Goal: Transaction & Acquisition: Purchase product/service

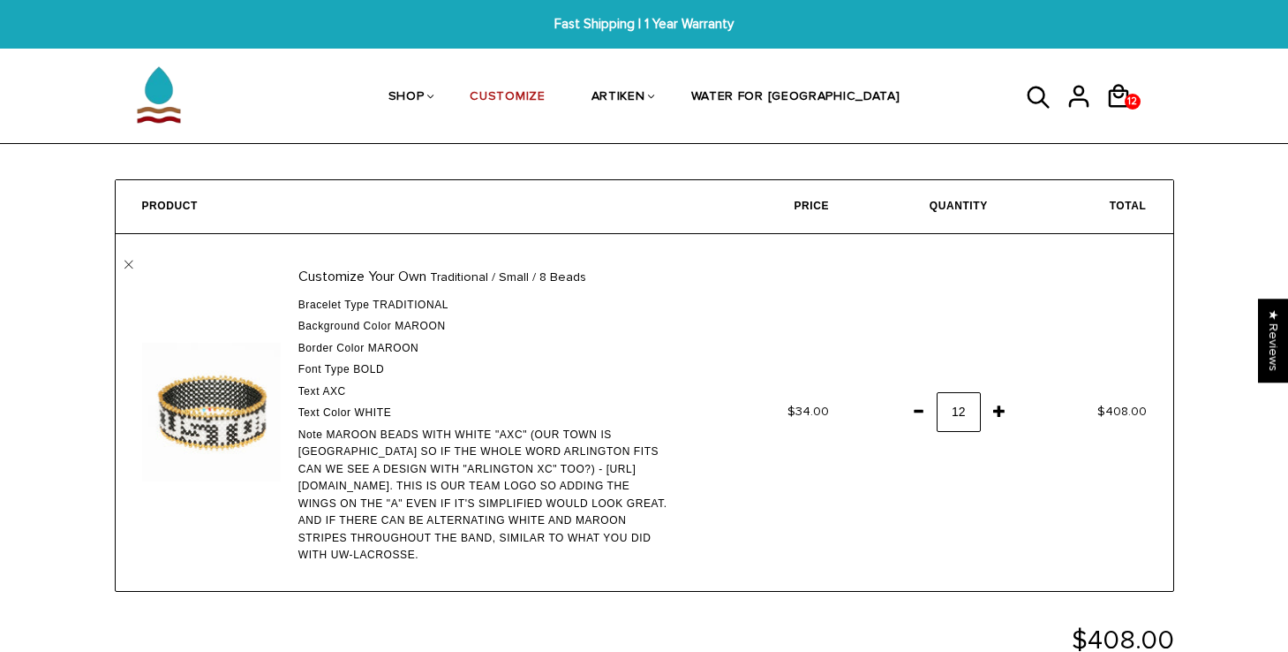
click at [667, 451] on span "Maroon beads with white "AXC" (our town is Arlington so if the whole word Arlin…" at bounding box center [482, 494] width 369 height 133
drag, startPoint x: 550, startPoint y: 404, endPoint x: 570, endPoint y: 420, distance: 25.8
click at [570, 420] on div "Text Color White" at bounding box center [484, 413] width 373 height 18
click at [570, 435] on span "Maroon beads with white "AXC" (our town is Arlington so if the whole word Arlin…" at bounding box center [482, 494] width 369 height 133
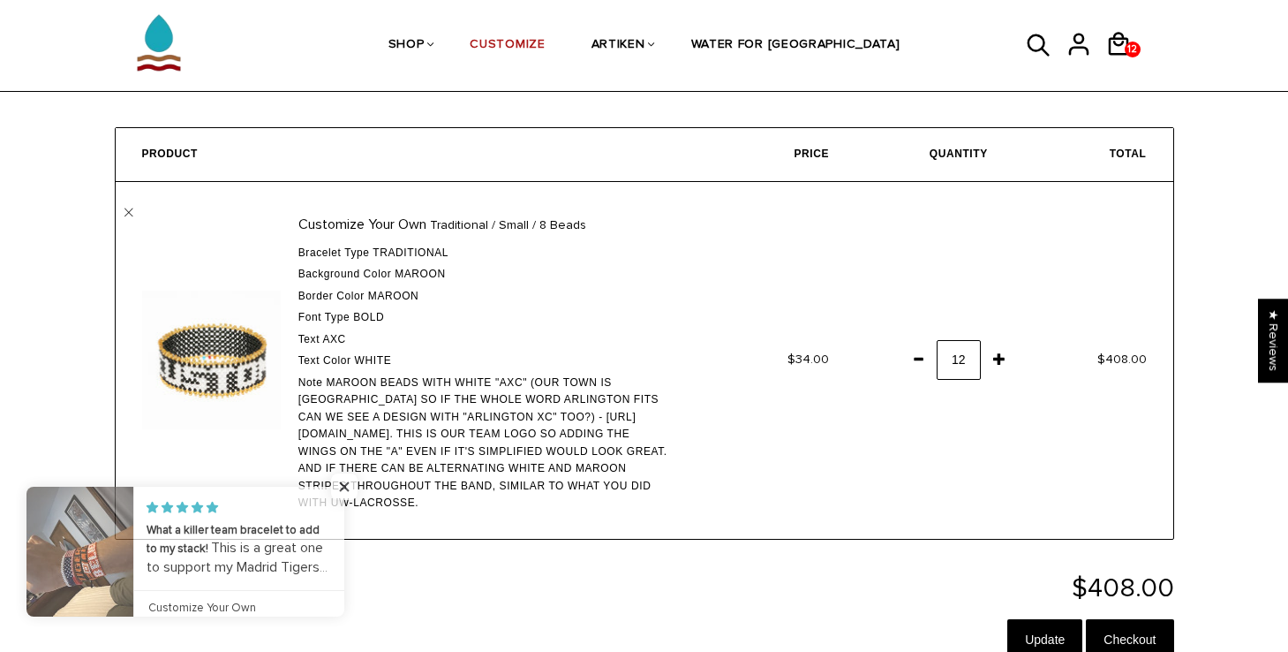
scroll to position [55, 0]
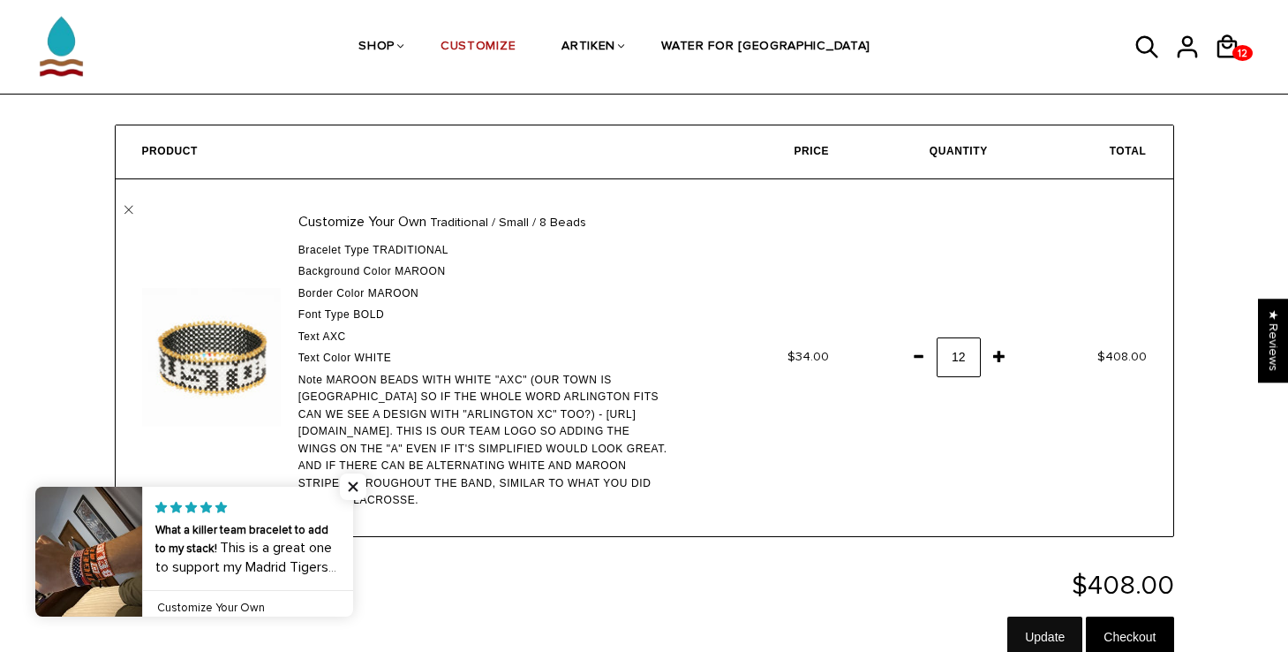
click at [1024, 616] on input "Update" at bounding box center [1044, 636] width 75 height 41
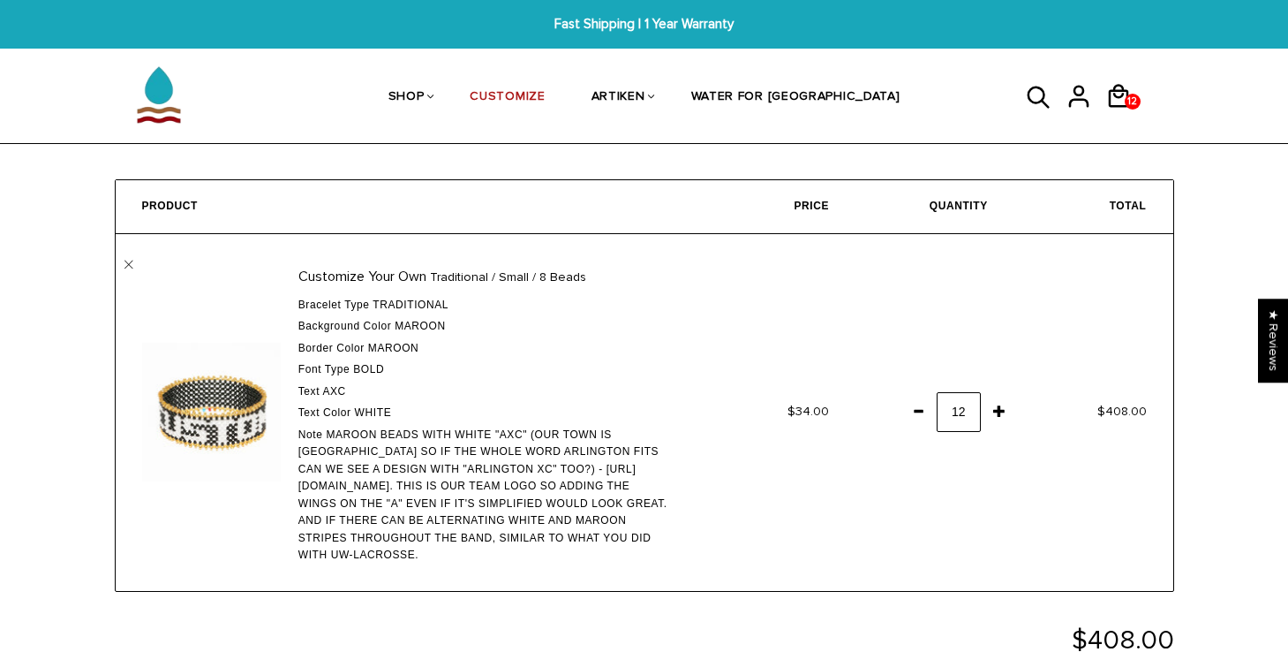
click at [136, 270] on td "Customize Your Own Traditional / Small / 8 Beads Bracelet Type Traditional Back…" at bounding box center [407, 412] width 582 height 357
click at [131, 267] on link "" at bounding box center [128, 264] width 9 height 9
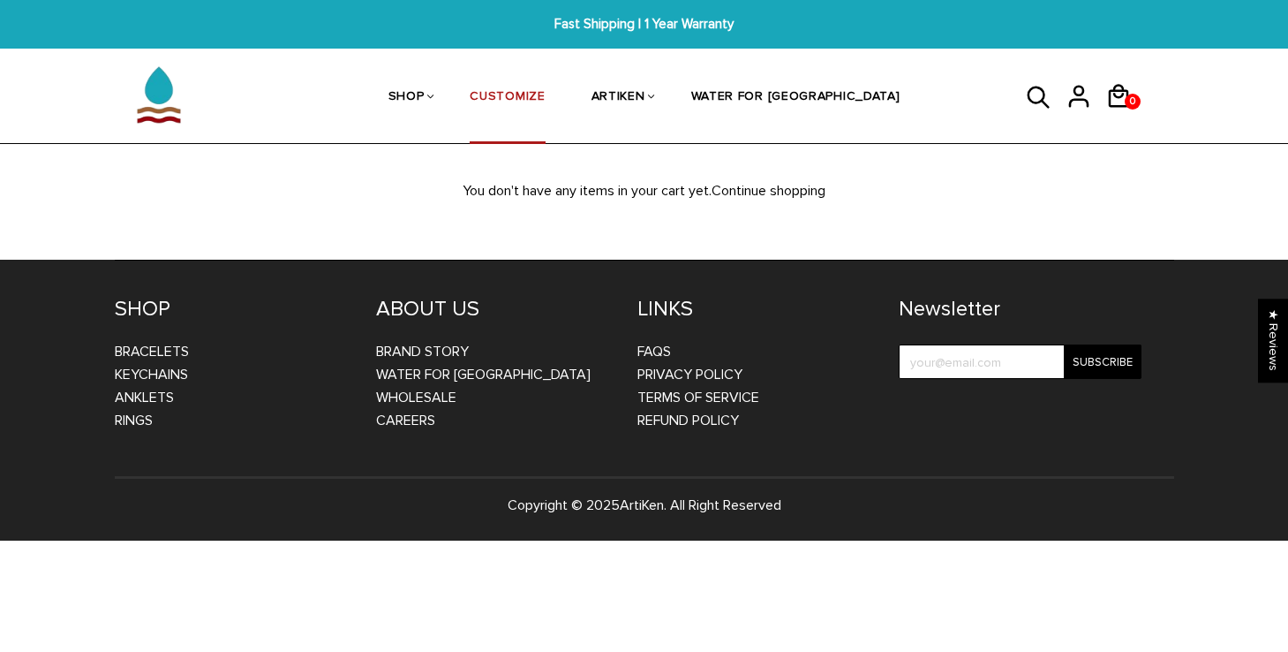
click at [568, 105] on li "CUSTOMIZE" at bounding box center [507, 97] width 121 height 94
click at [545, 93] on link "CUSTOMIZE" at bounding box center [507, 98] width 75 height 94
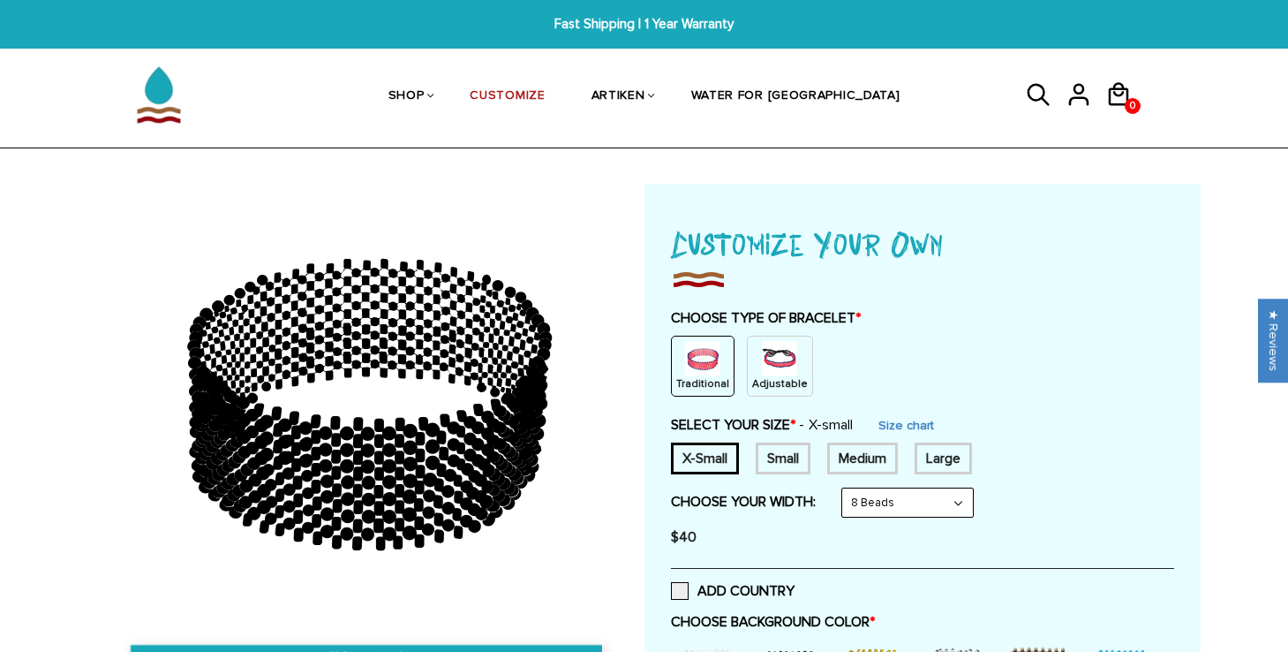
click at [693, 339] on div "Traditional" at bounding box center [703, 365] width 64 height 61
click at [710, 372] on img at bounding box center [702, 358] width 35 height 35
click at [764, 450] on div "Small" at bounding box center [783, 458] width 55 height 32
click at [712, 368] on img at bounding box center [702, 358] width 35 height 35
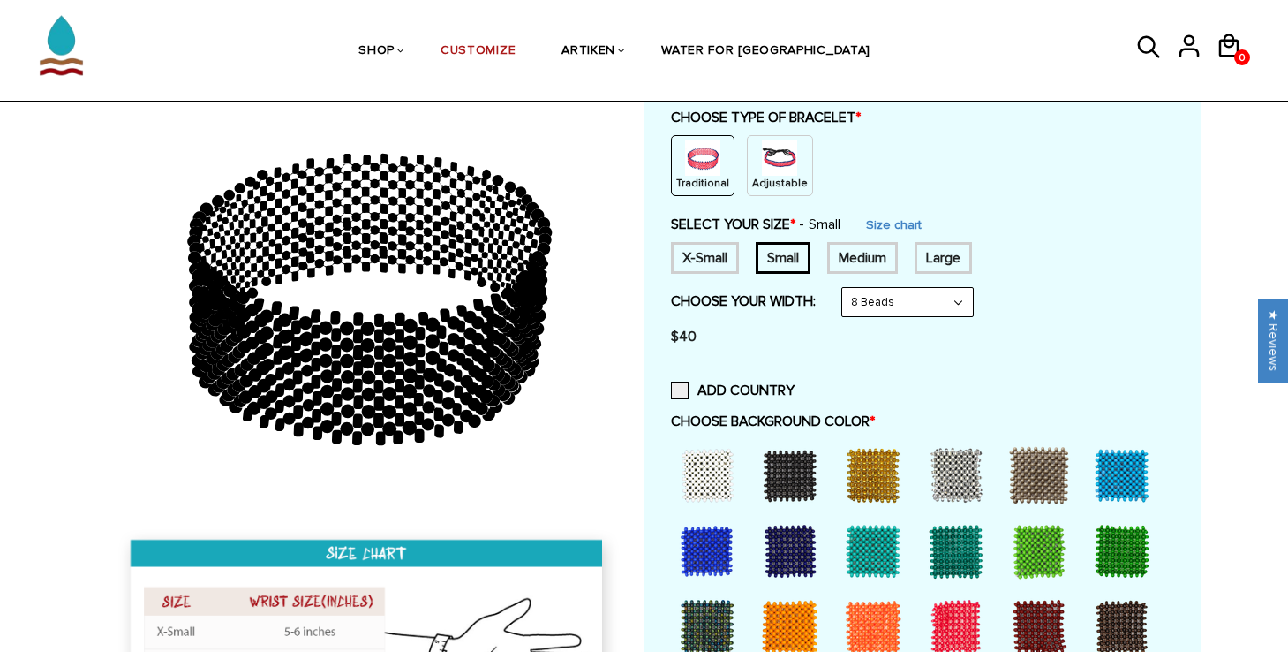
scroll to position [242, 0]
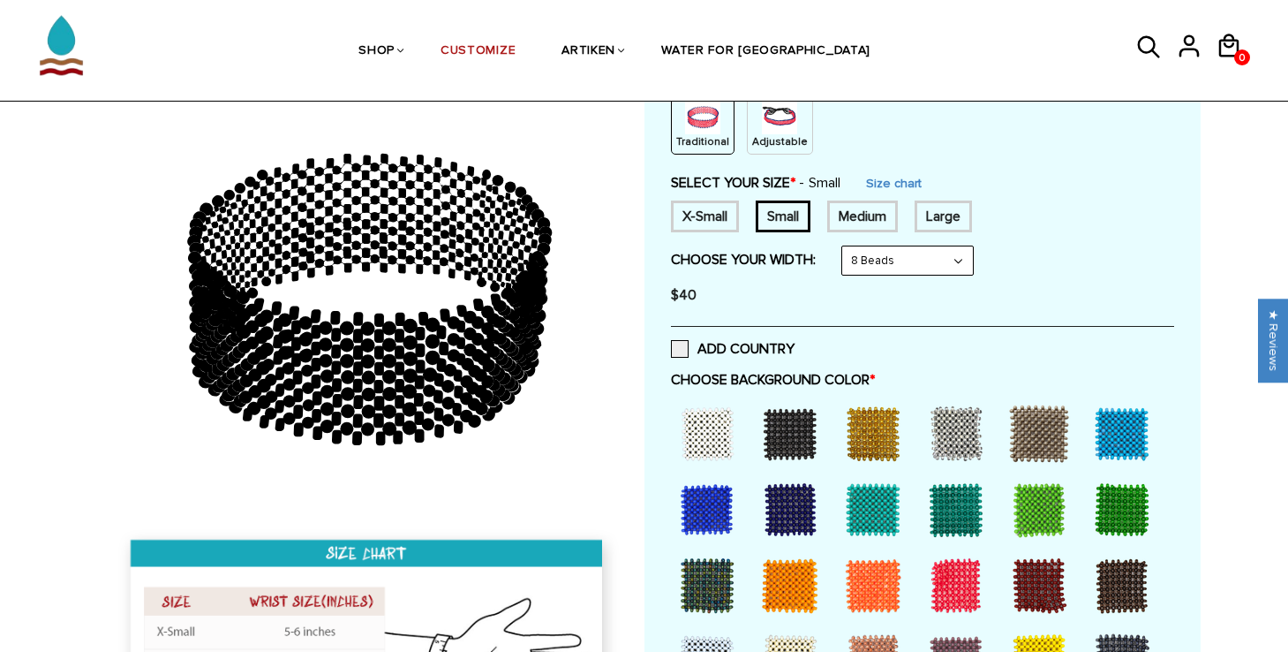
click at [776, 141] on p "Adjustable" at bounding box center [780, 141] width 56 height 15
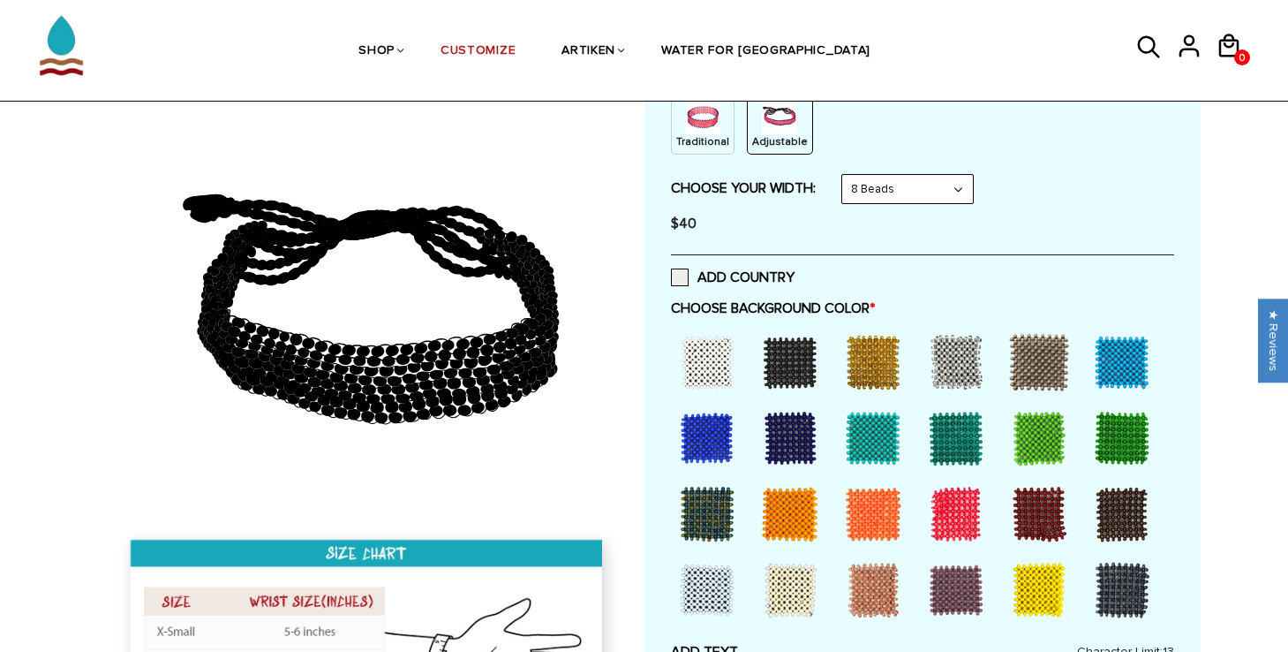
click at [726, 132] on div "Traditional" at bounding box center [703, 124] width 64 height 61
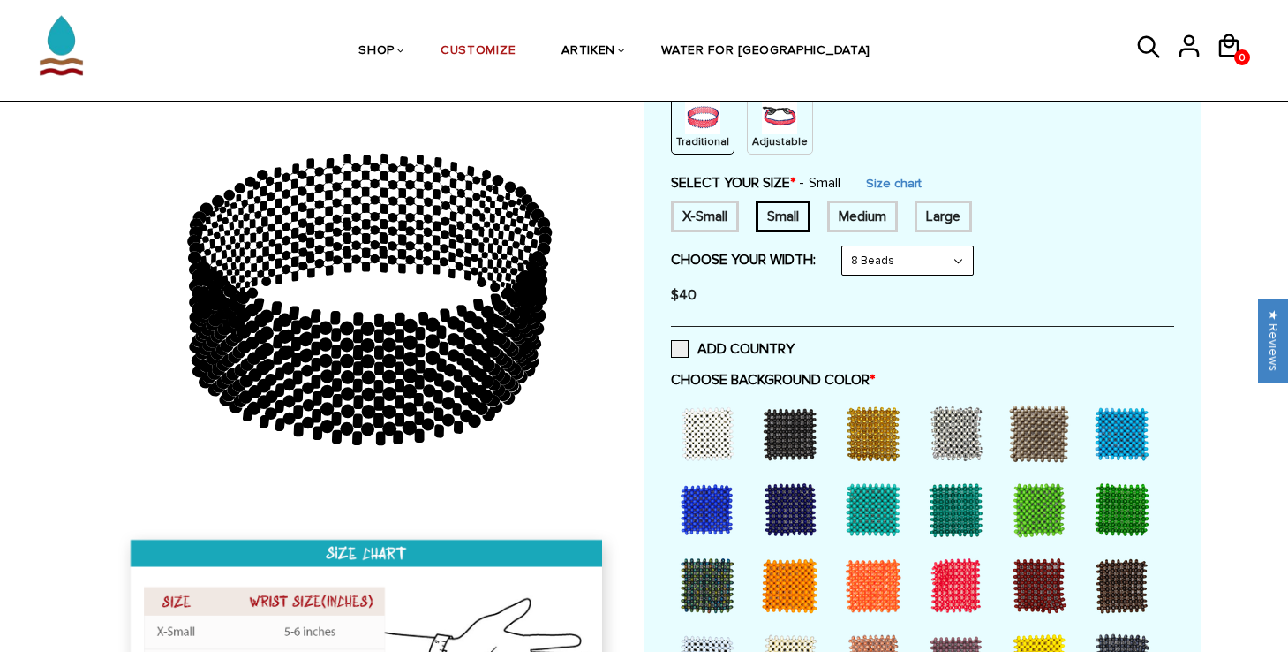
click at [769, 129] on img at bounding box center [779, 116] width 35 height 35
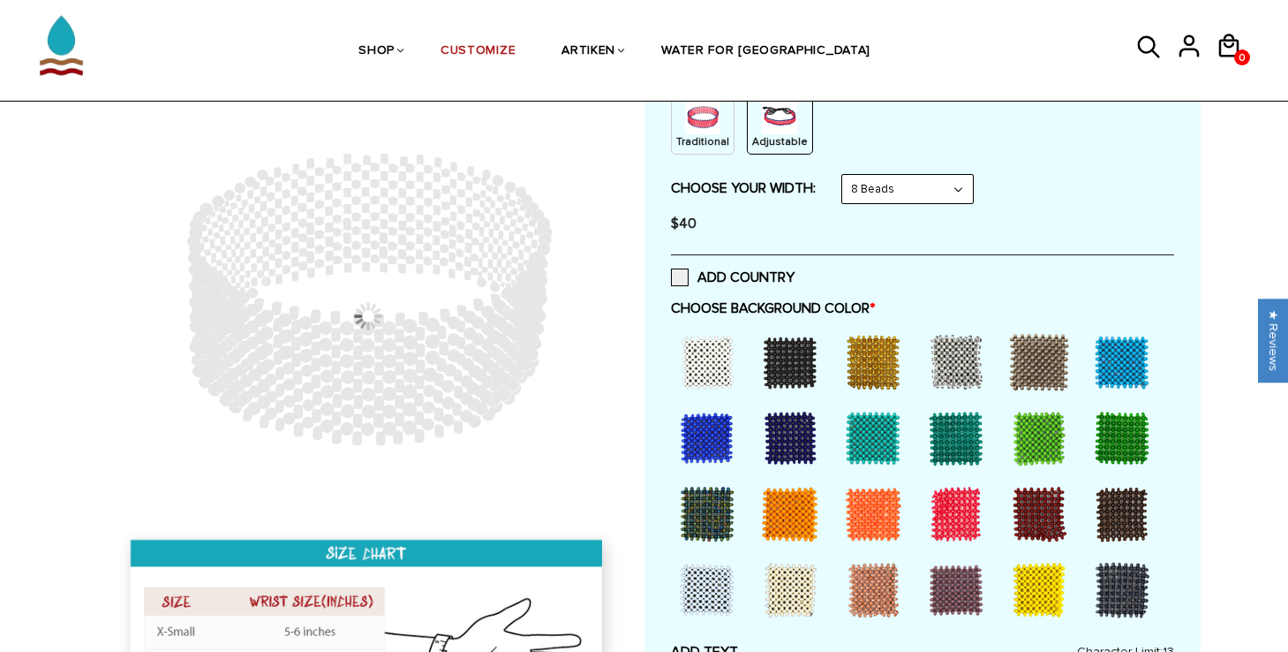
click at [713, 117] on img at bounding box center [702, 116] width 35 height 35
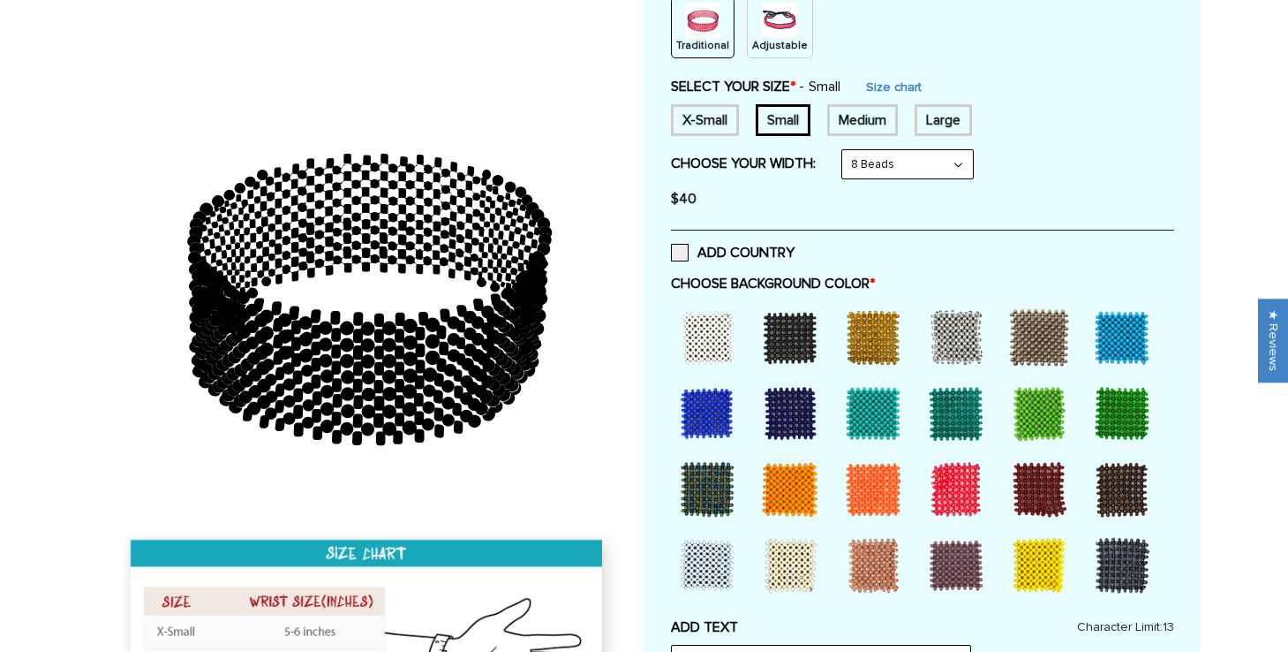
scroll to position [0, 0]
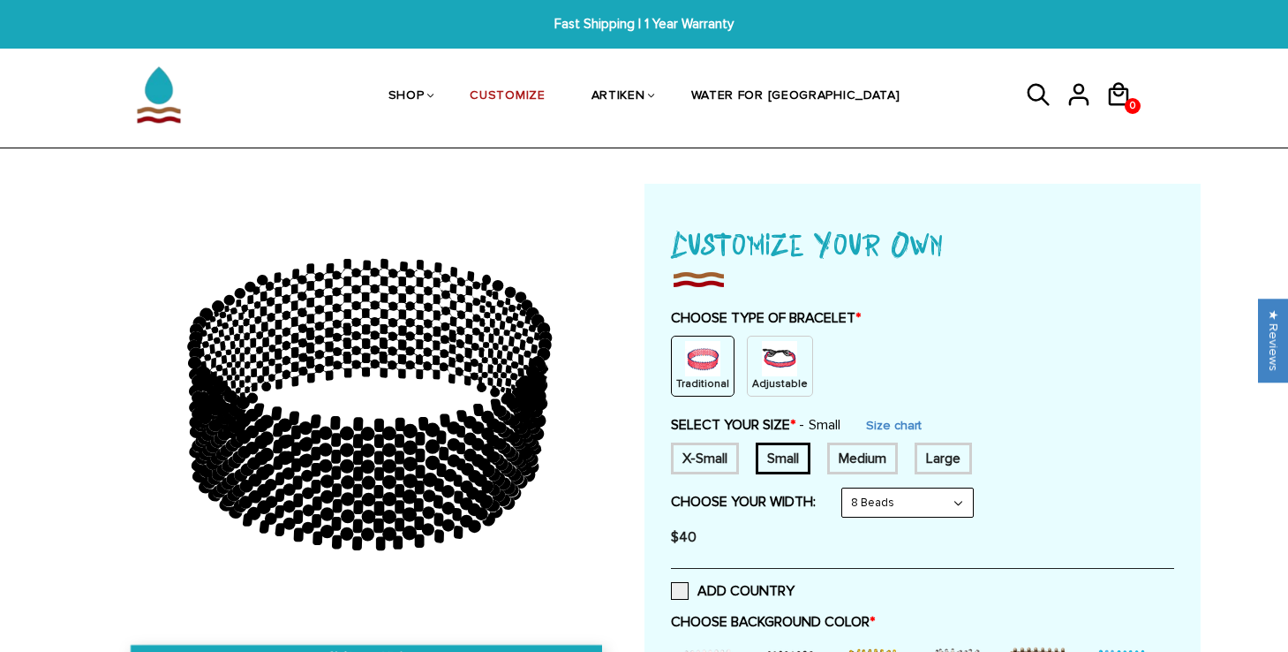
click at [792, 365] on div "Adjustable" at bounding box center [780, 365] width 66 height 61
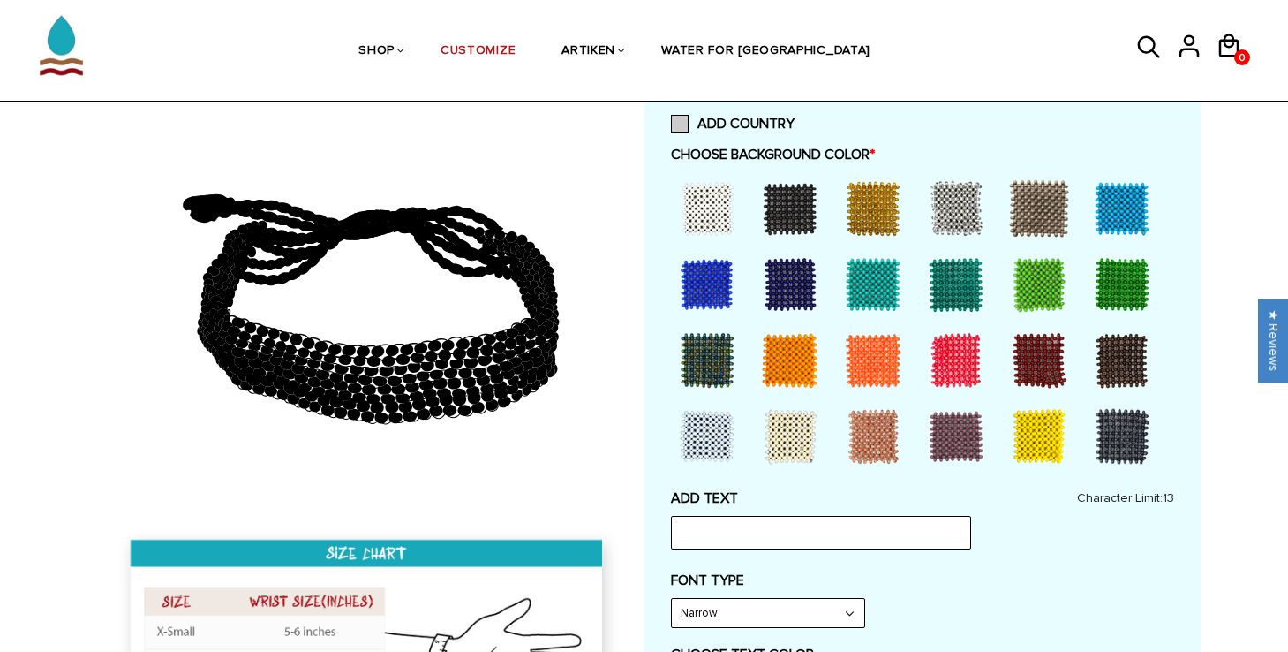
scroll to position [398, 0]
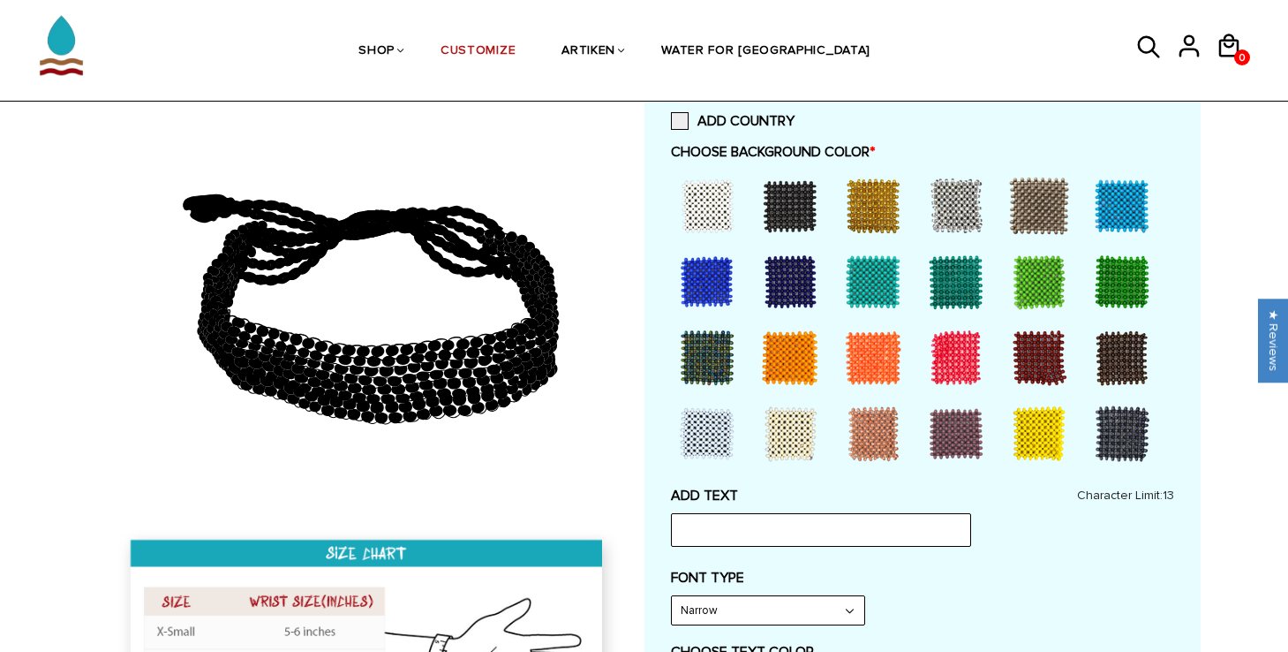
click at [1048, 367] on div at bounding box center [1039, 357] width 71 height 71
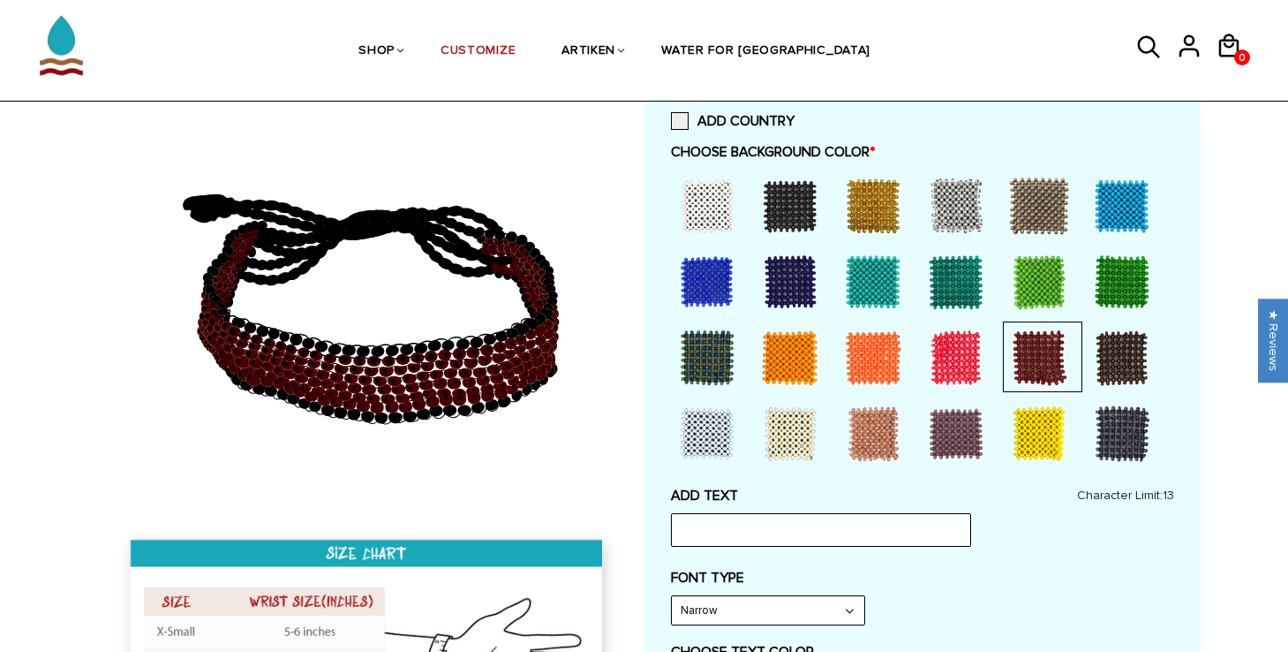
click at [1110, 365] on div at bounding box center [1122, 357] width 71 height 71
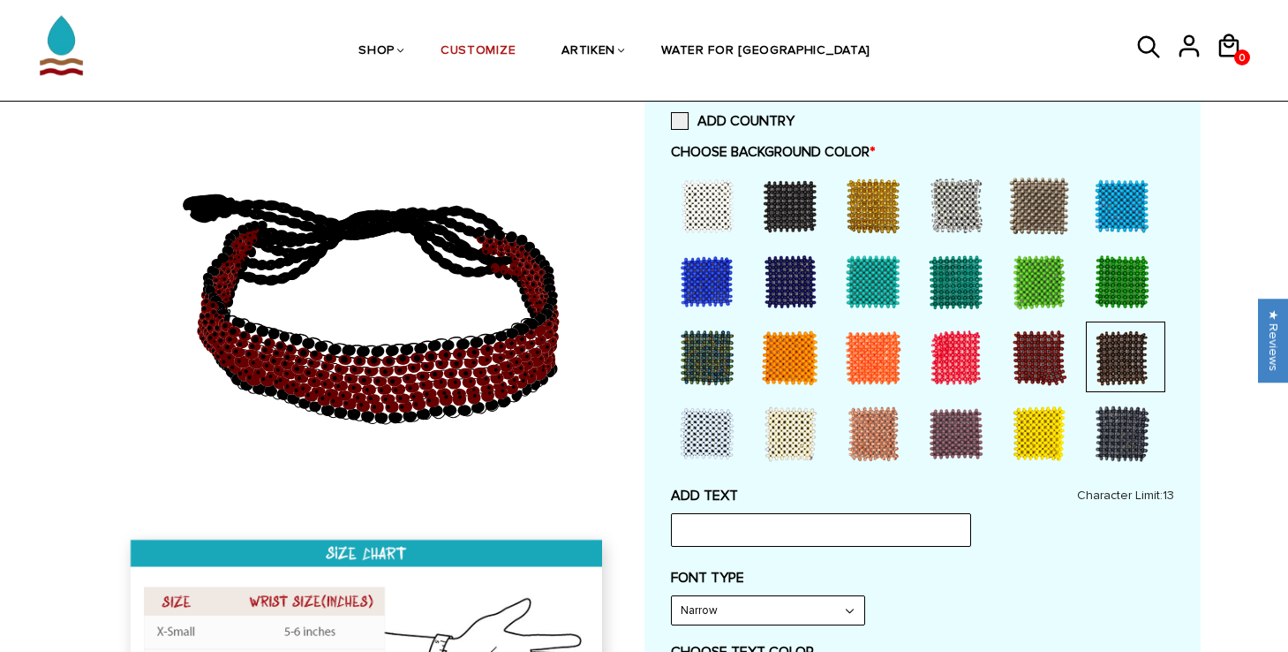
click at [1061, 353] on div at bounding box center [1039, 357] width 71 height 71
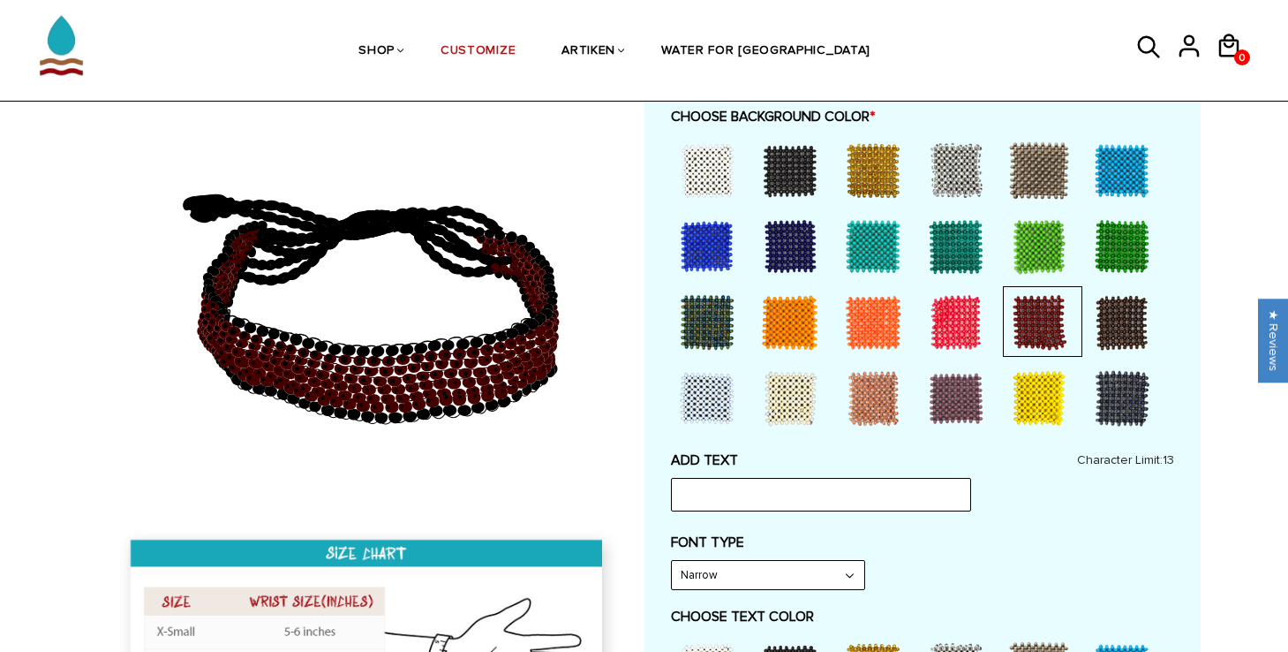
scroll to position [469, 0]
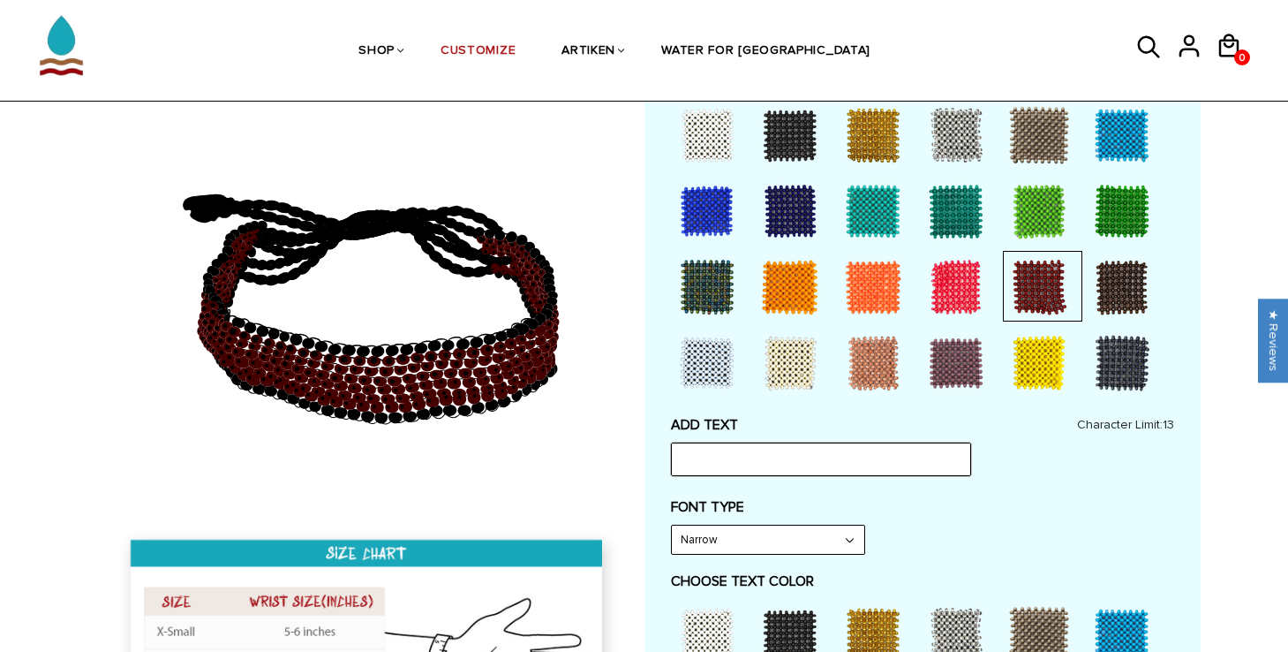
click at [911, 457] on input "text" at bounding box center [821, 459] width 300 height 34
type input "x"
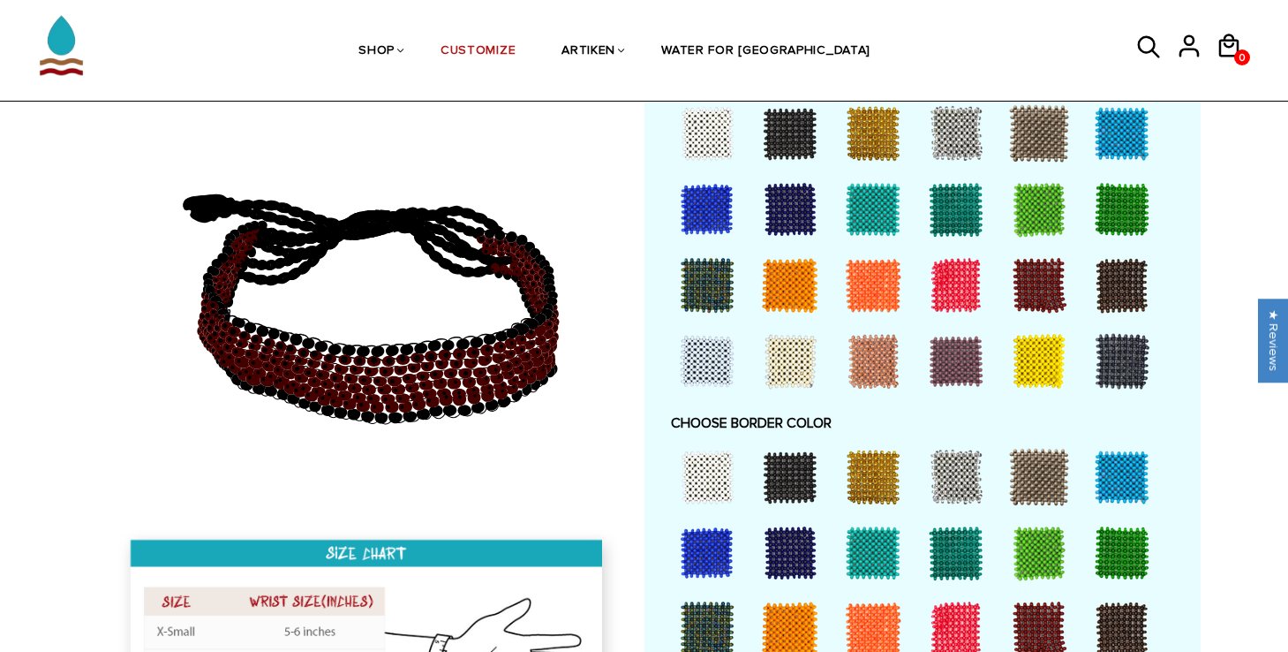
scroll to position [1037, 0]
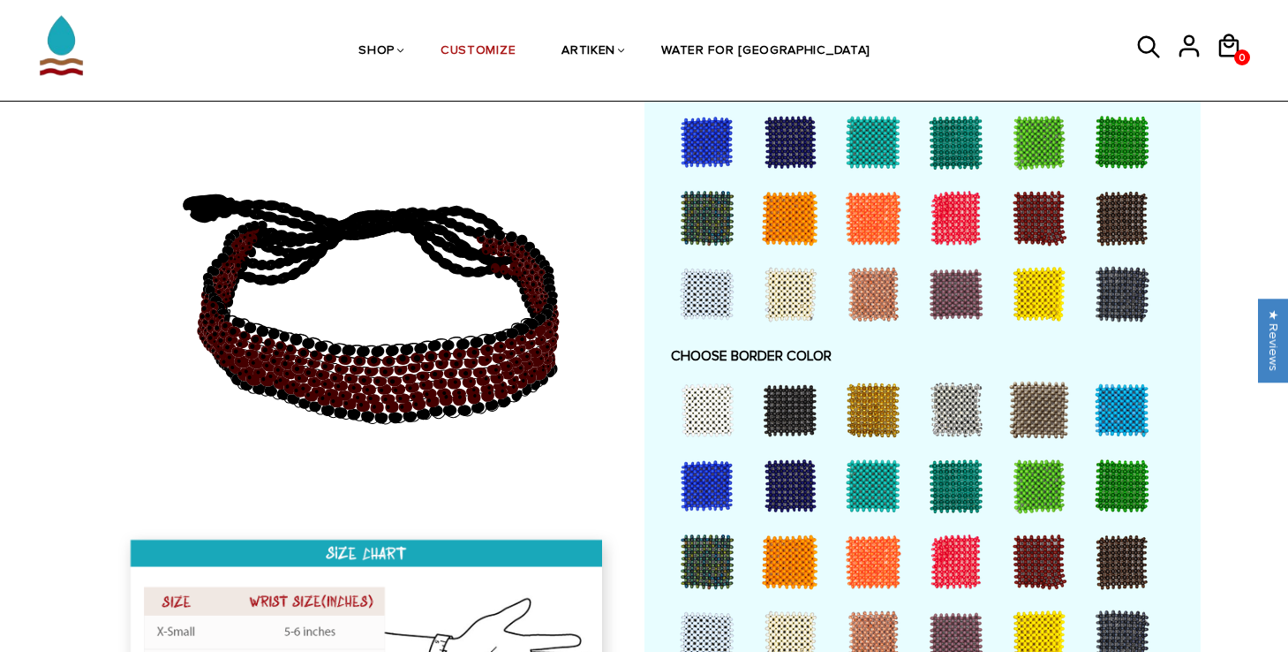
click at [1013, 537] on div at bounding box center [1039, 561] width 71 height 71
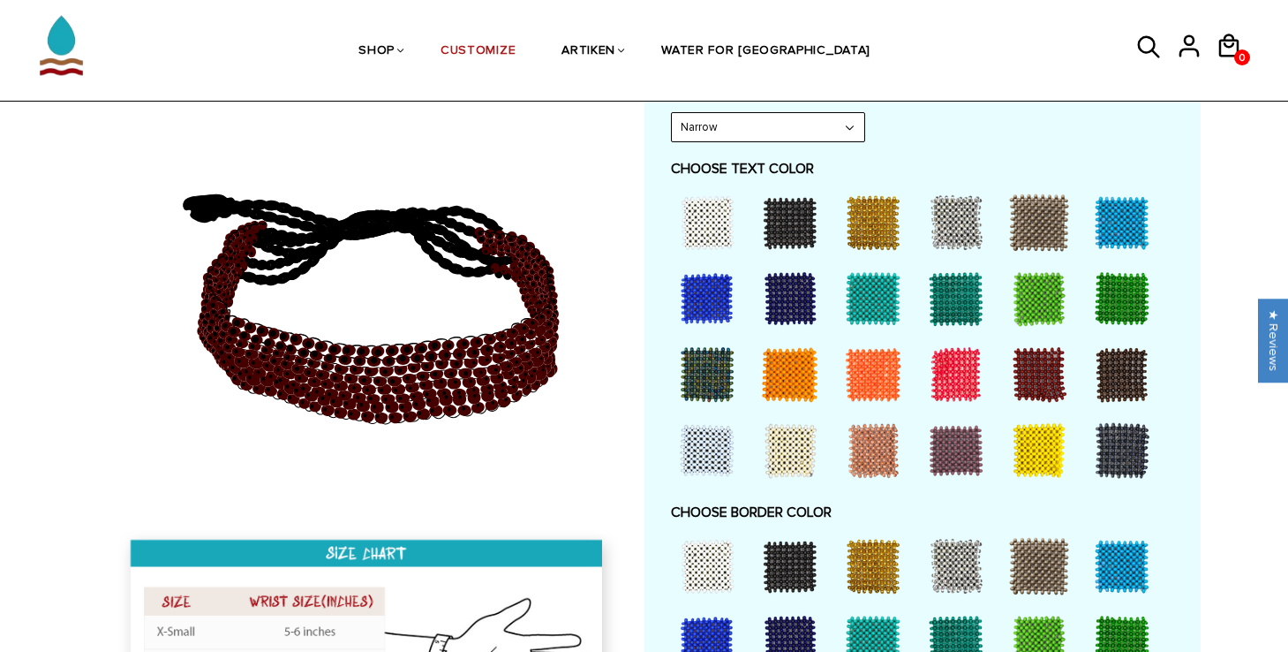
scroll to position [822, 0]
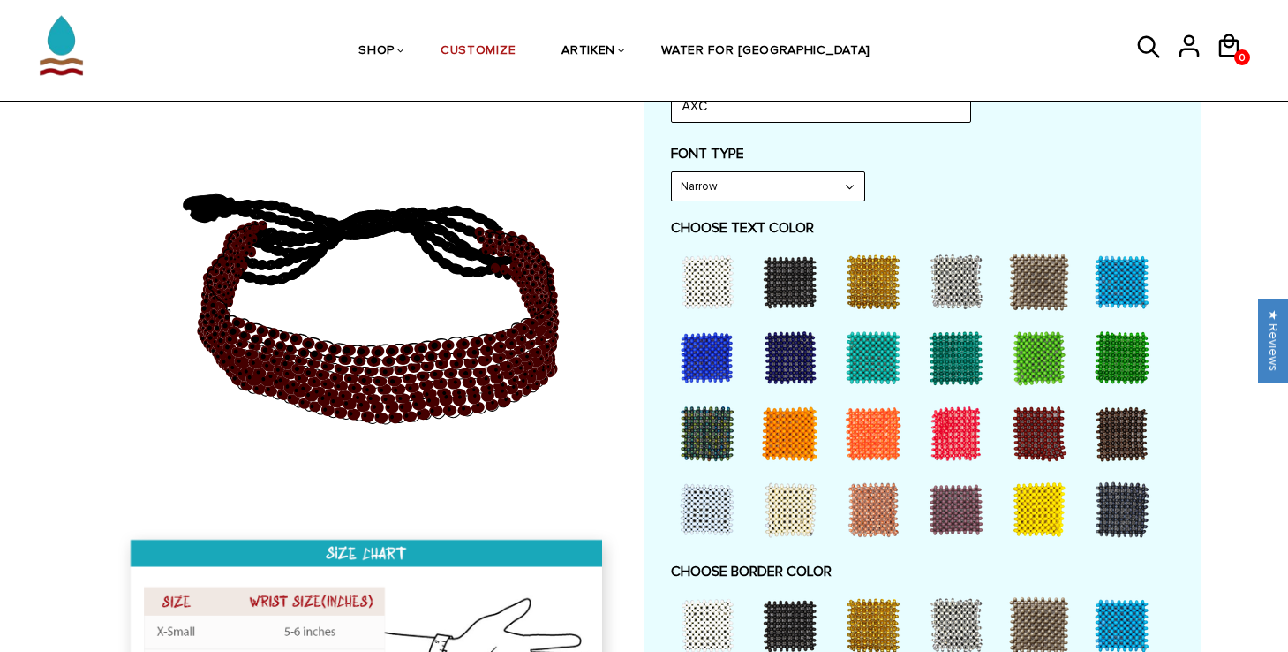
click at [717, 282] on div at bounding box center [707, 281] width 71 height 71
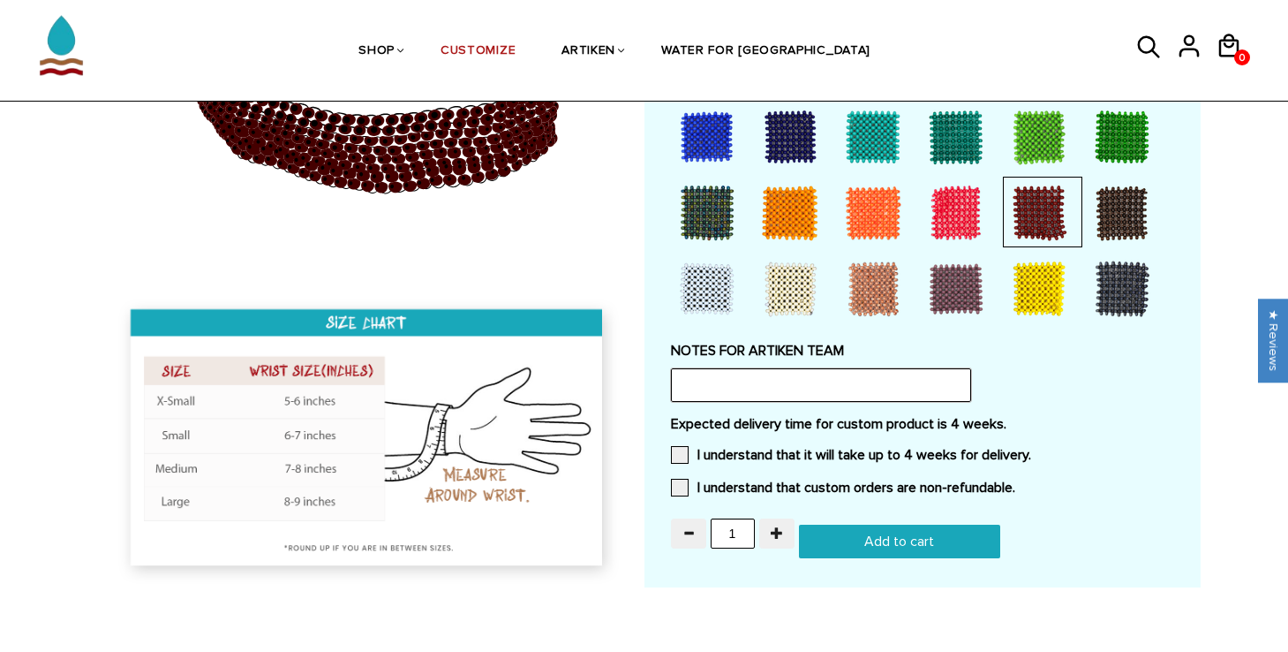
click at [832, 393] on input "text" at bounding box center [821, 385] width 300 height 34
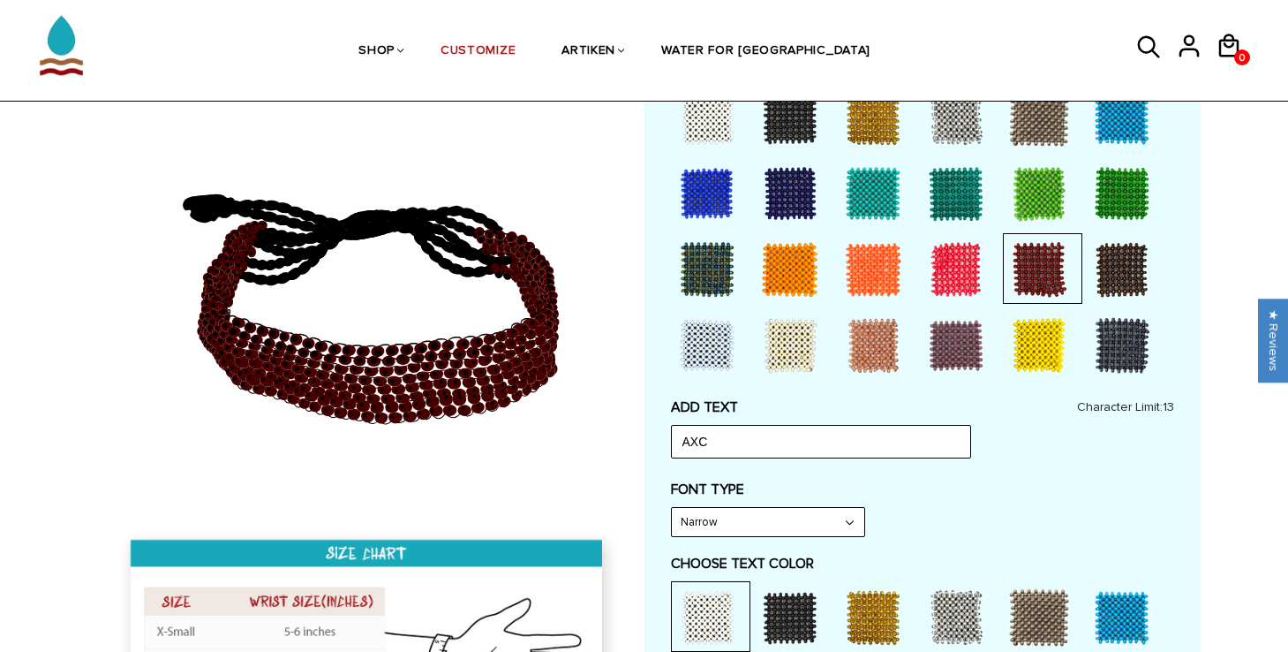
scroll to position [488, 0]
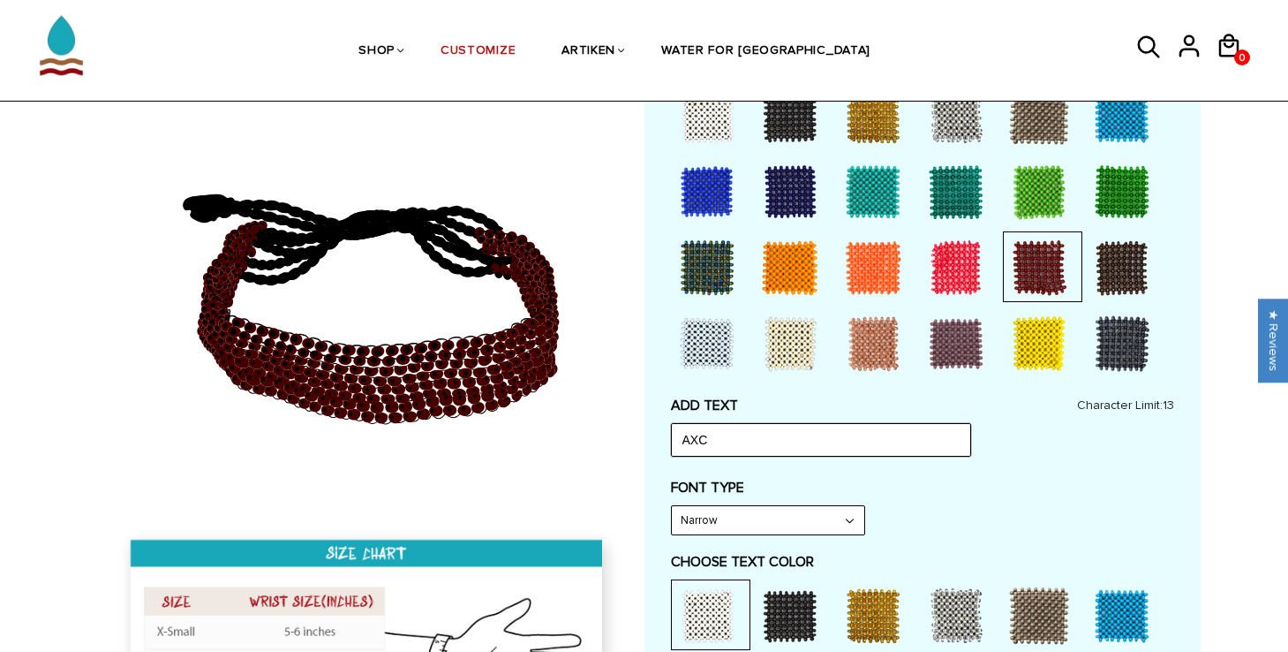
click at [736, 433] on input "AXC" at bounding box center [821, 440] width 300 height 34
click at [704, 435] on input "AXC" at bounding box center [821, 440] width 300 height 34
click at [695, 435] on input "AXC" at bounding box center [821, 440] width 300 height 34
drag, startPoint x: 684, startPoint y: 435, endPoint x: 711, endPoint y: 435, distance: 26.5
click at [711, 435] on input "AXC" at bounding box center [821, 440] width 300 height 34
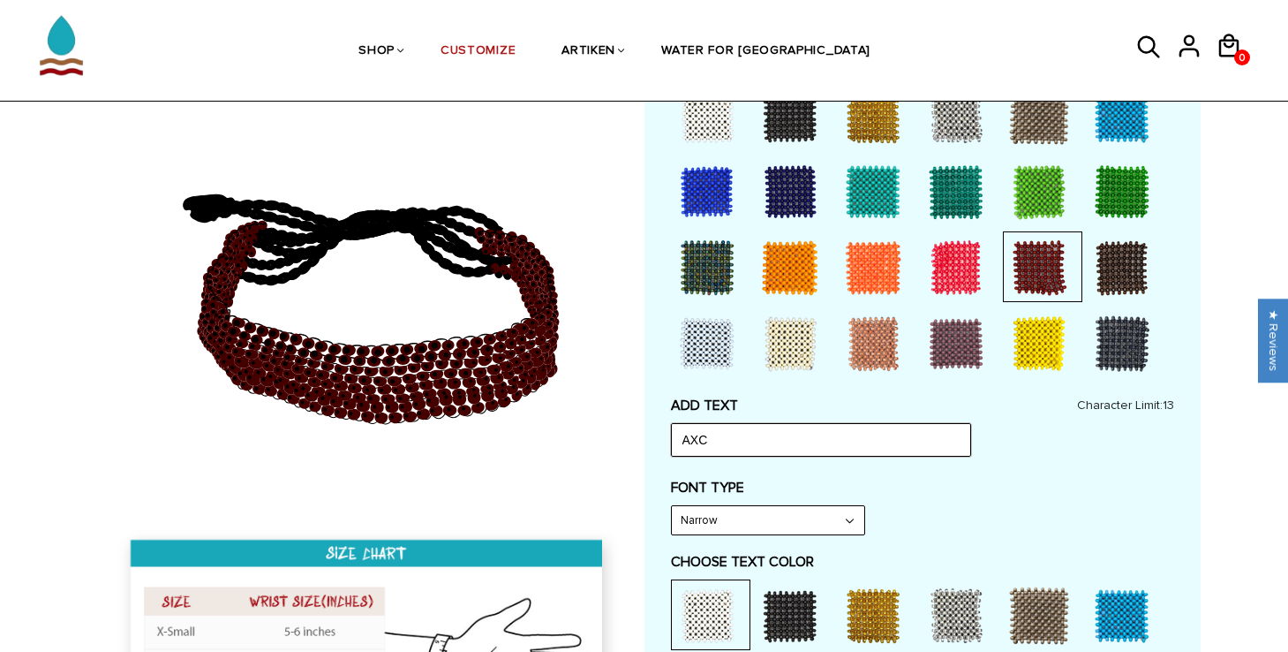
click at [710, 435] on input "AXC" at bounding box center [821, 440] width 300 height 34
click at [693, 436] on input "AXC" at bounding box center [821, 440] width 300 height 34
click at [688, 436] on input "AXC" at bounding box center [821, 440] width 300 height 34
click at [700, 440] on input "AXC" at bounding box center [821, 440] width 300 height 34
click at [695, 441] on input "AXC" at bounding box center [821, 440] width 300 height 34
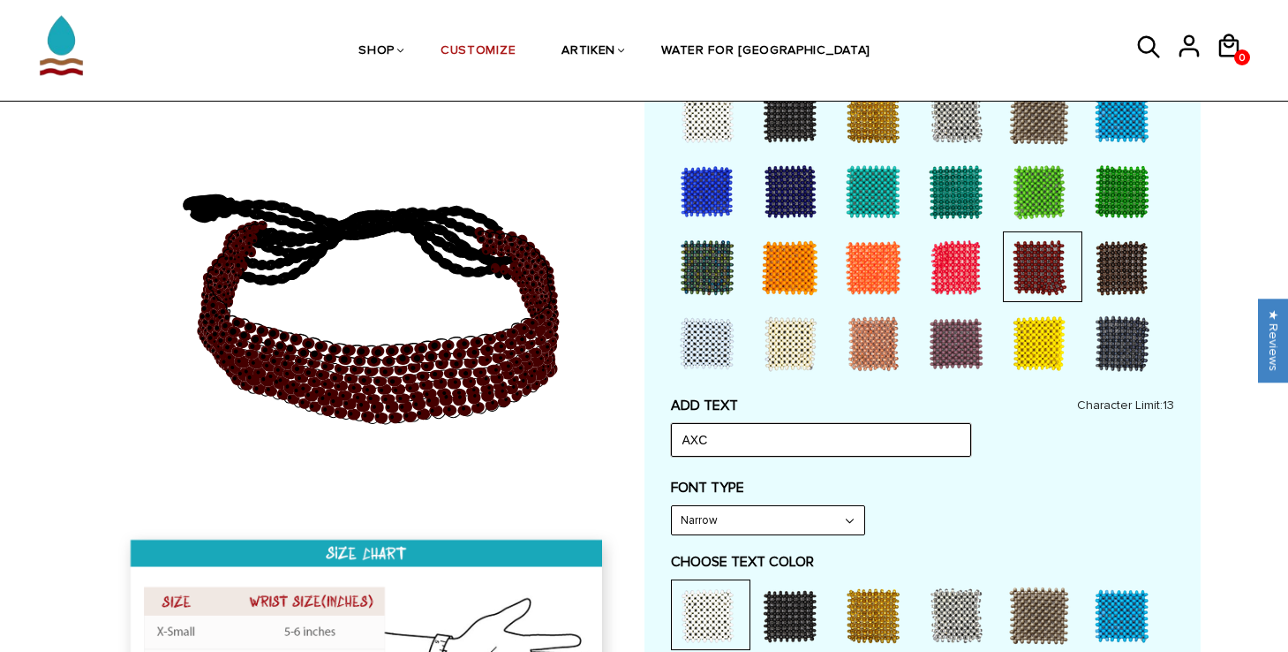
drag, startPoint x: 708, startPoint y: 441, endPoint x: 677, endPoint y: 440, distance: 30.9
click at [677, 441] on input "AXC" at bounding box center [821, 440] width 300 height 34
type input "xAc"
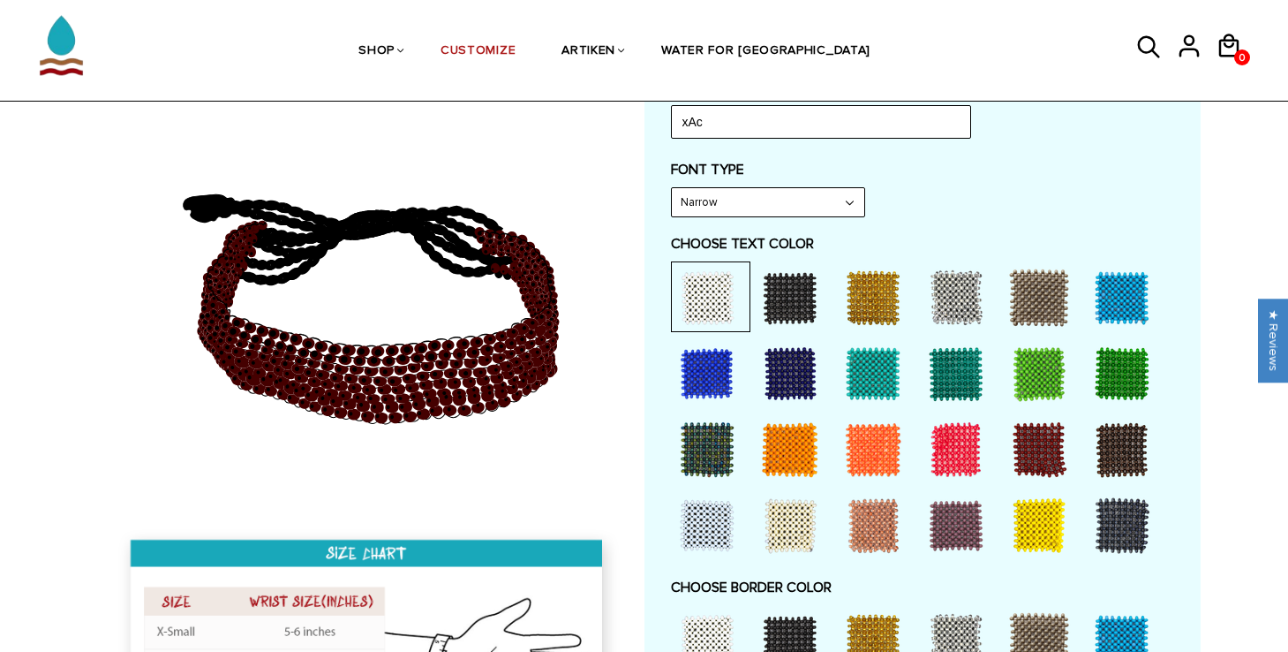
scroll to position [787, 0]
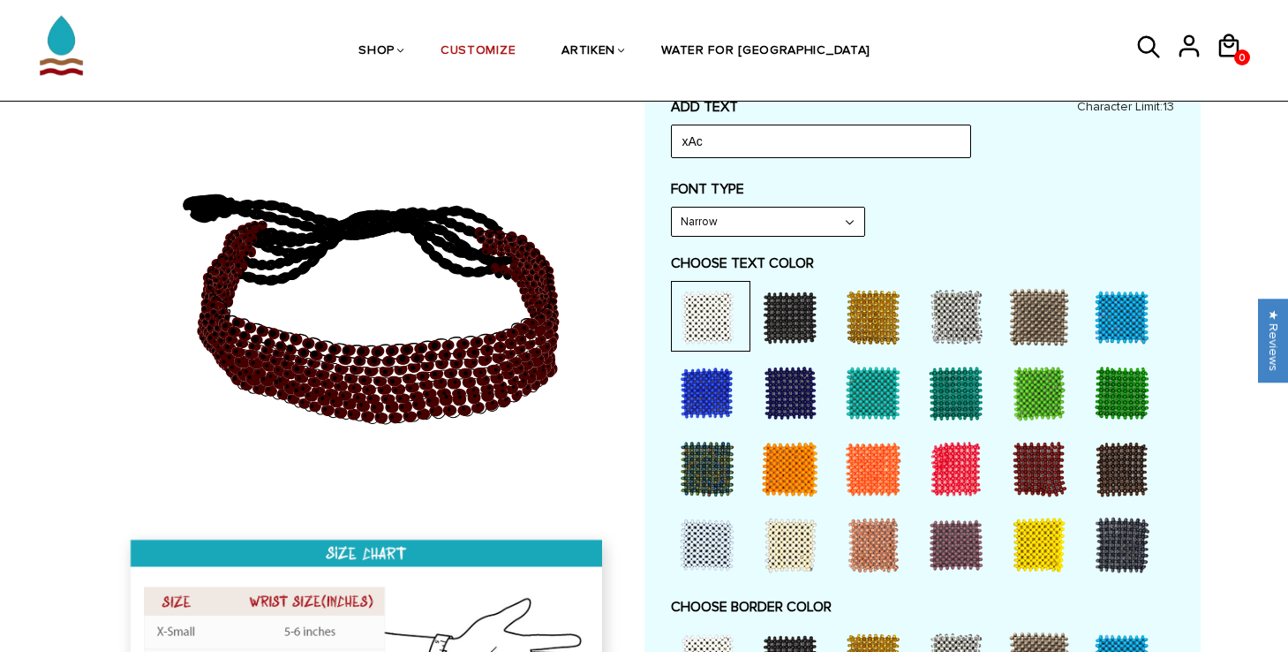
click at [749, 223] on select "Narrow Bold" at bounding box center [768, 221] width 192 height 28
click at [672, 207] on select "Narrow Bold" at bounding box center [768, 221] width 192 height 28
click at [817, 230] on select "Narrow Bold" at bounding box center [768, 221] width 192 height 28
click at [672, 207] on select "Narrow Bold" at bounding box center [768, 221] width 192 height 28
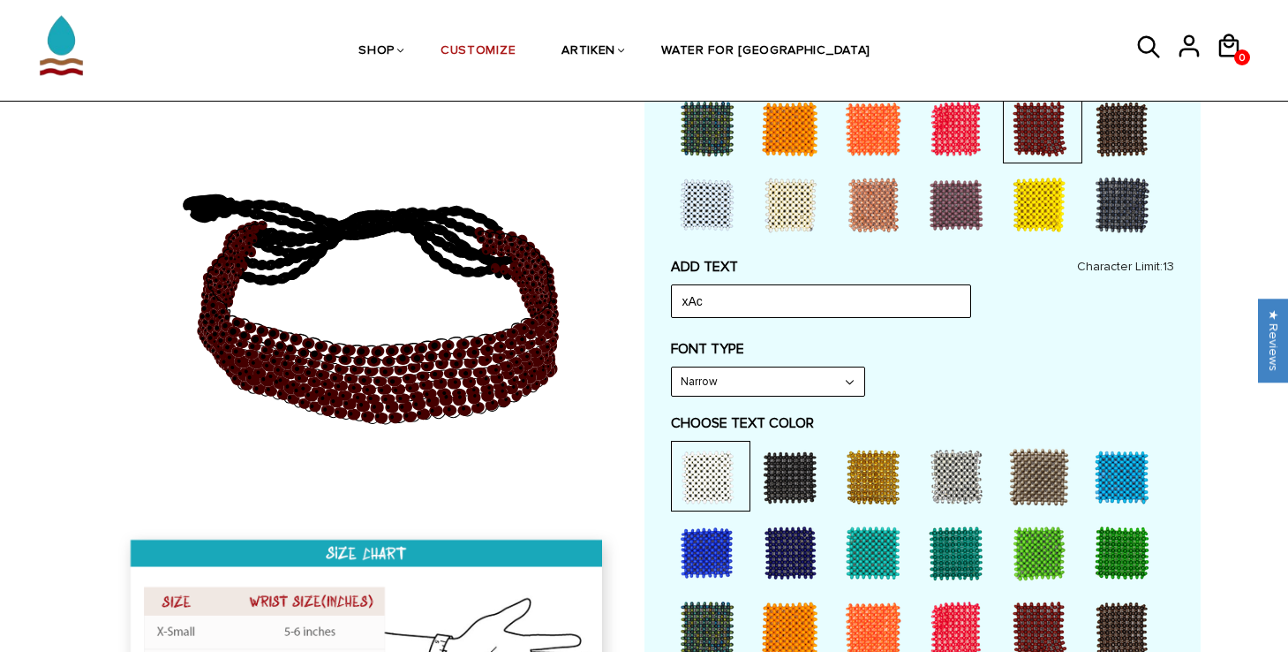
scroll to position [623, 0]
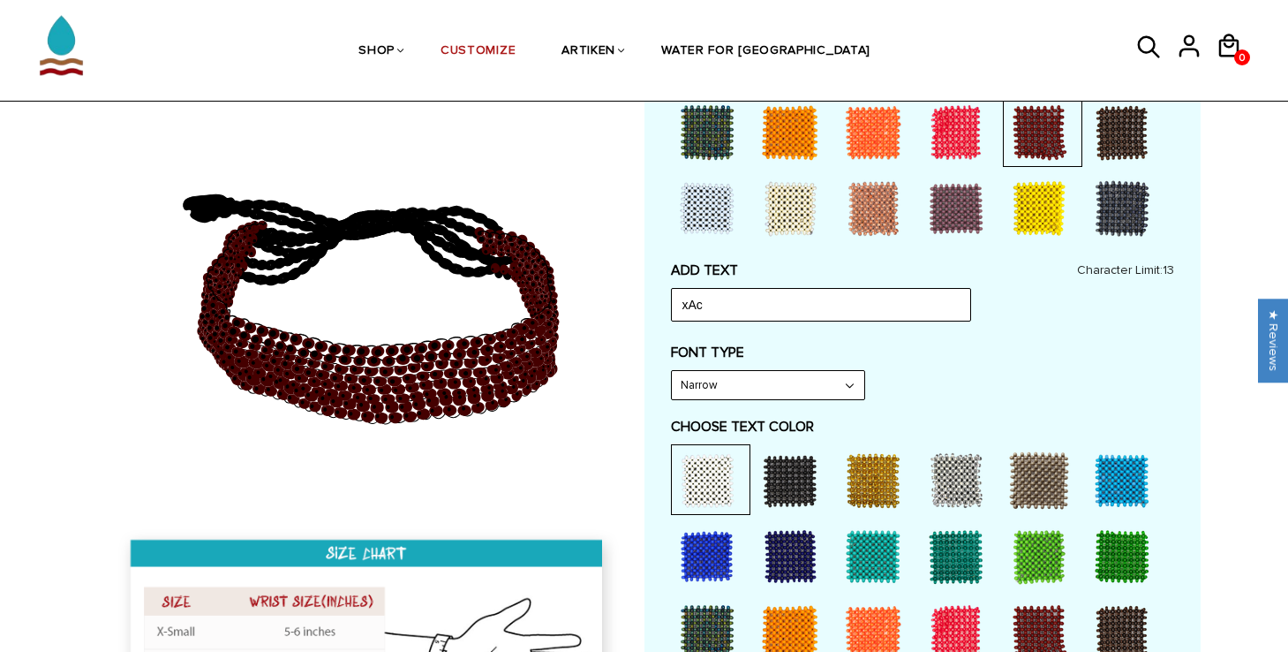
click at [776, 350] on label "FONT TYPE" at bounding box center [922, 352] width 503 height 18
click at [759, 378] on select "Narrow Bold" at bounding box center [768, 385] width 192 height 28
select select "Bold"
click at [672, 371] on select "Narrow Bold" at bounding box center [768, 385] width 192 height 28
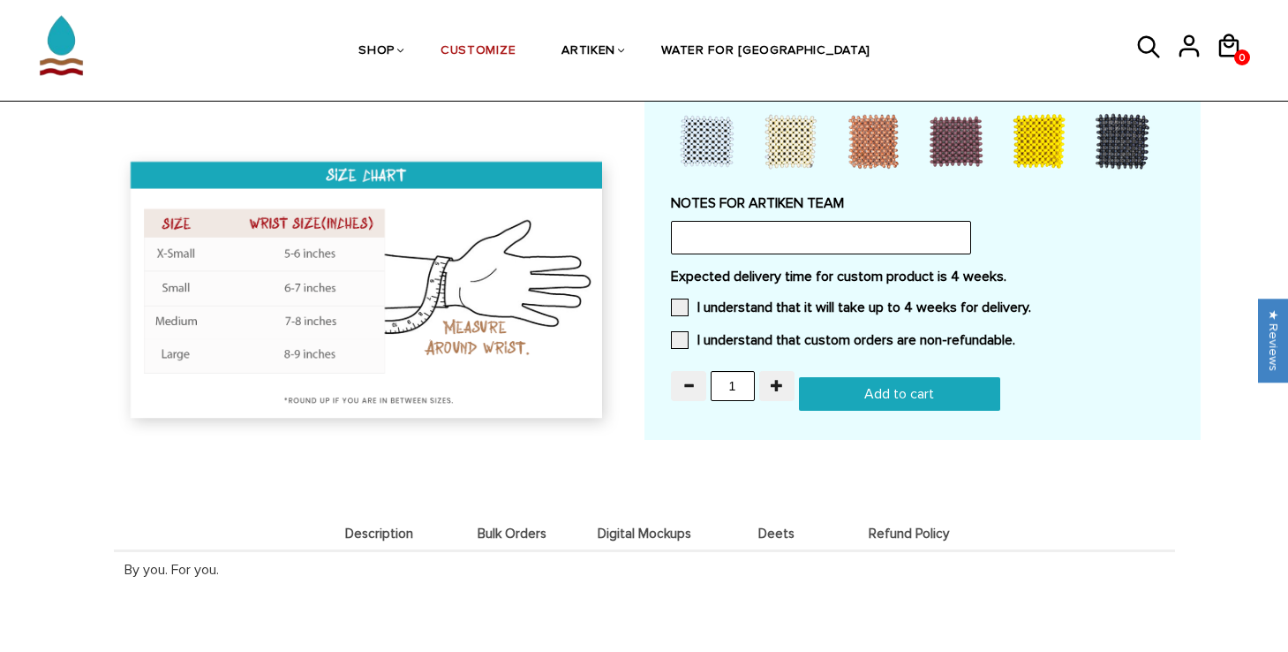
scroll to position [1529, 0]
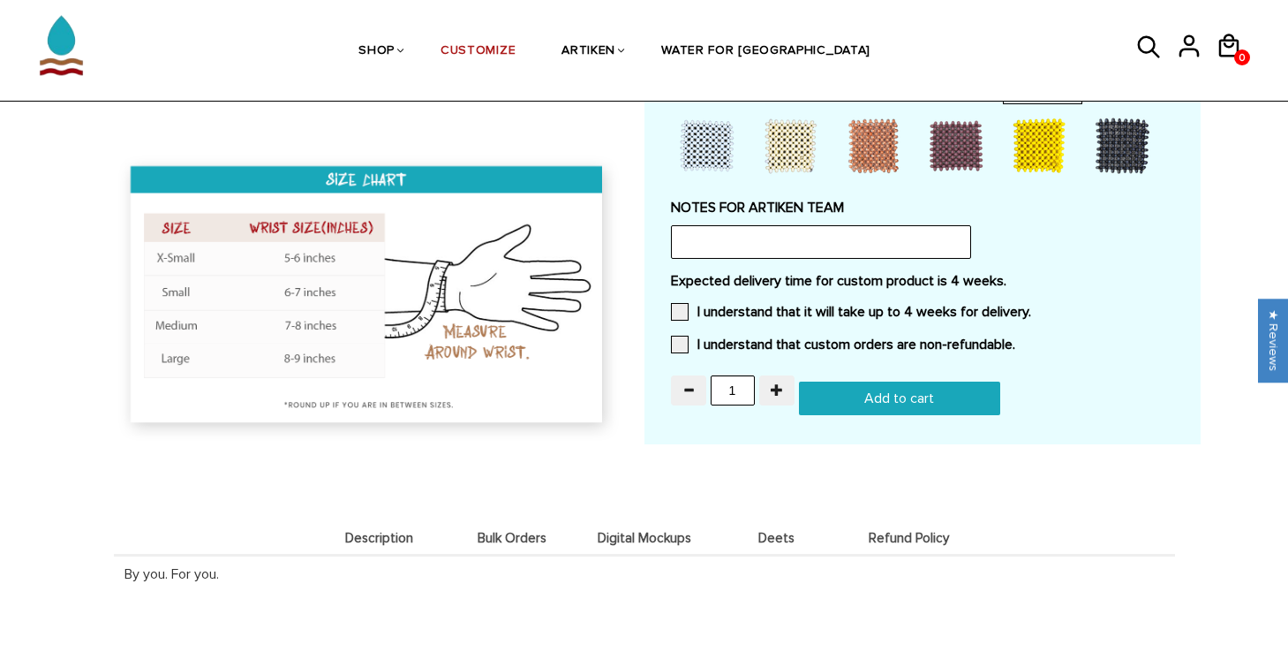
click at [714, 242] on input "text" at bounding box center [821, 242] width 300 height 34
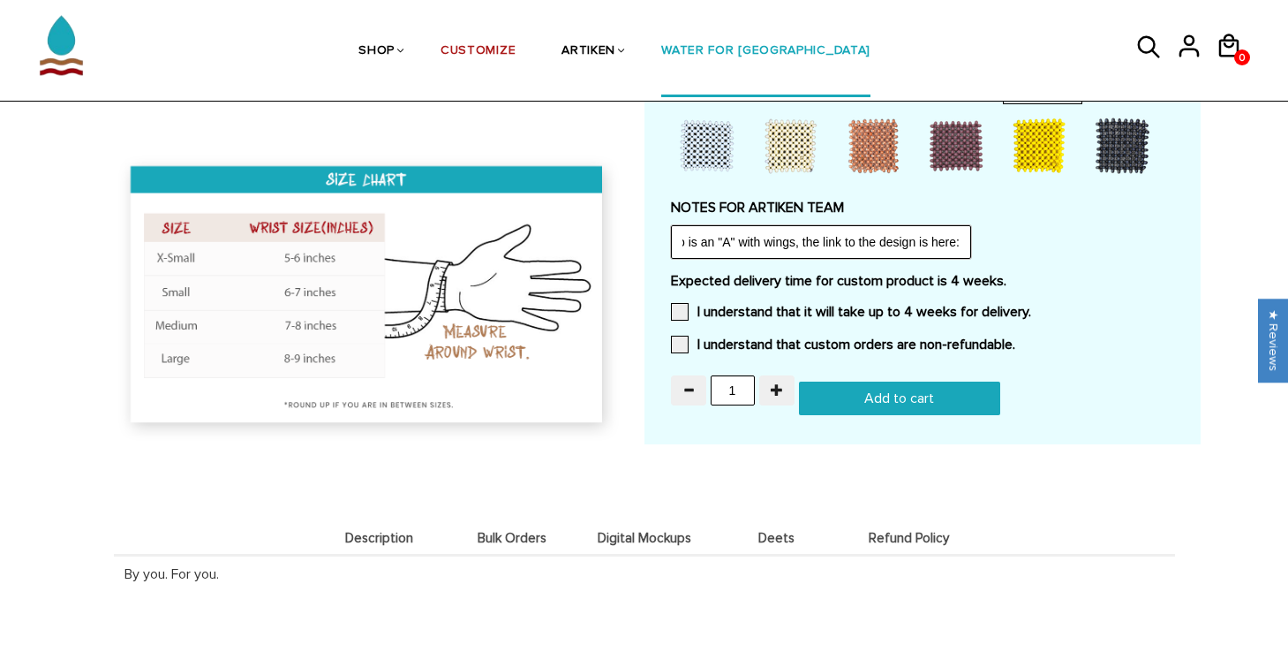
scroll to position [0, 0]
click at [960, 237] on input "Our team colors are maroon and white. Our logo is an "A" with wings, the link t…" at bounding box center [821, 242] width 300 height 34
click at [953, 231] on input "Our team colors are maroon and white. Our logo is an "A" with wings, the link t…" at bounding box center [821, 242] width 300 height 34
drag, startPoint x: 952, startPoint y: 240, endPoint x: 984, endPoint y: 240, distance: 32.7
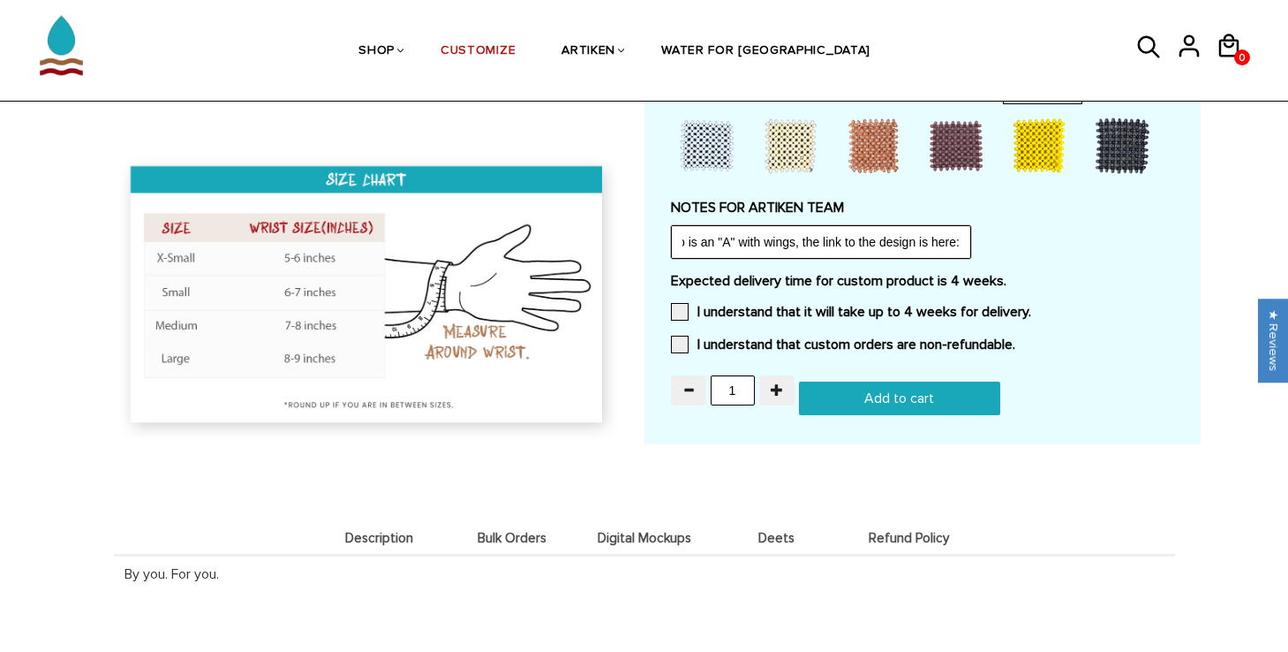
click at [984, 240] on div "NOTES FOR ARTIKEN TEAM Our team colors are maroon and white. Our logo is an "A"…" at bounding box center [922, 229] width 503 height 60
click at [947, 235] on input "Our team colors are maroon and white. Our logo is an "A" with wings, the link t…" at bounding box center [821, 242] width 300 height 34
paste input "https://static.wixstatic.com/media/cb7b70_416f2ffd01f5470b9244c1aaa657115f~mv2_…"
click at [736, 245] on input "Our team colors are maroon and white. Our logo is an "A" with wings, the link t…" at bounding box center [821, 242] width 300 height 34
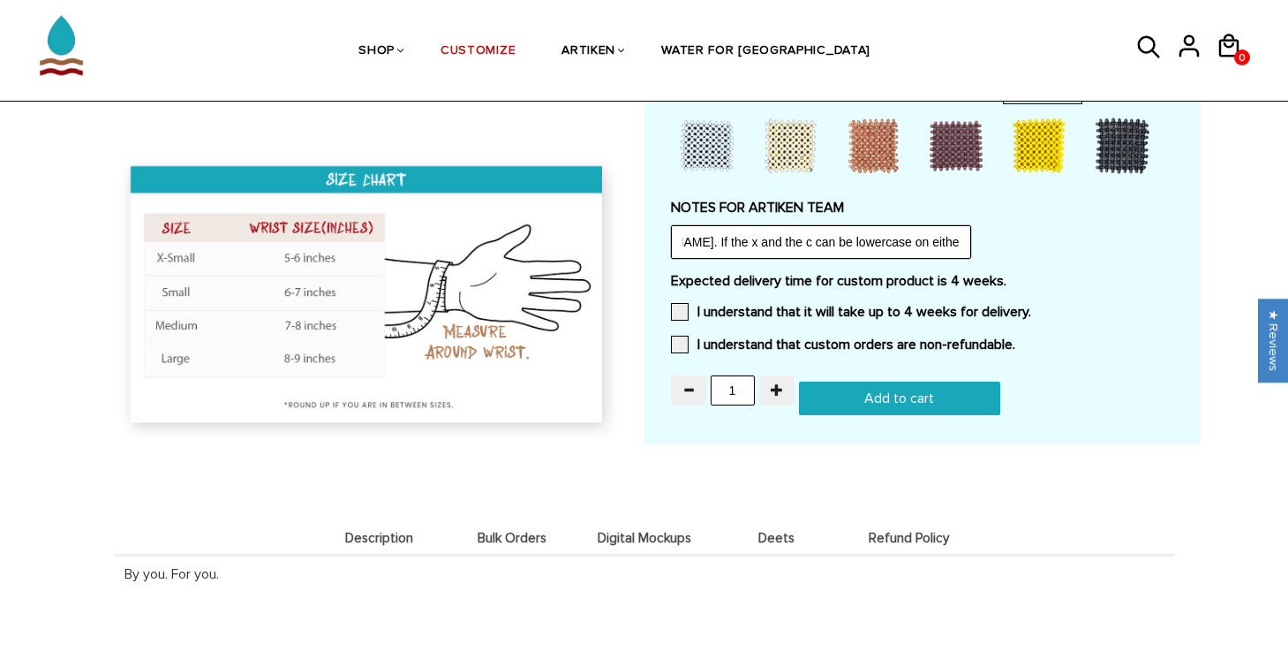
click at [736, 245] on input "Our team colors are maroon and white. Our logo is an "A" with wings, the link t…" at bounding box center [821, 242] width 300 height 34
click at [736, 240] on input "Our team colors are maroon and white. Our logo is an "A" with wings, the link t…" at bounding box center [821, 242] width 300 height 34
drag, startPoint x: 838, startPoint y: 230, endPoint x: 967, endPoint y: 230, distance: 128.9
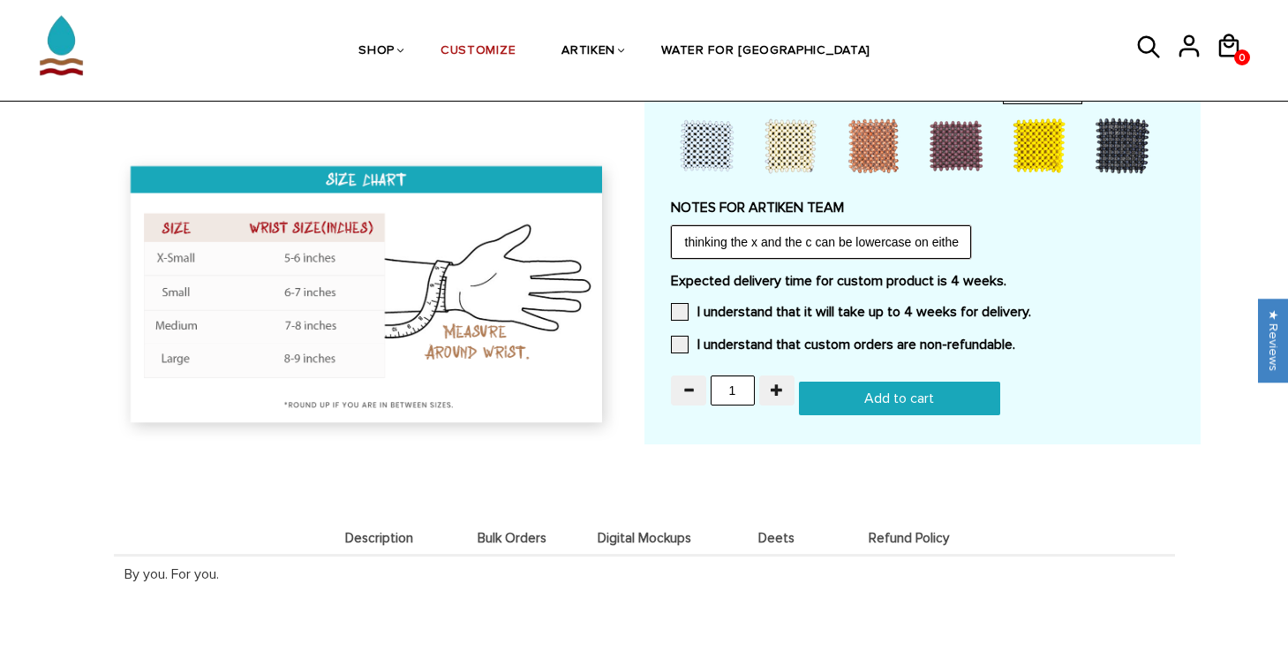
click at [968, 230] on input "Our team colors are maroon and white. Our logo is an "A" with wings, the link t…" at bounding box center [821, 242] width 300 height 34
click at [941, 230] on input "Our team colors are maroon and white. Our logo is an "A" with wings, the link t…" at bounding box center [821, 242] width 300 height 34
drag, startPoint x: 902, startPoint y: 233, endPoint x: 1062, endPoint y: 239, distance: 159.9
click at [1069, 239] on div "NOTES FOR ARTIKEN TEAM Our team colors are maroon and white. Our logo is an "A"…" at bounding box center [922, 229] width 503 height 60
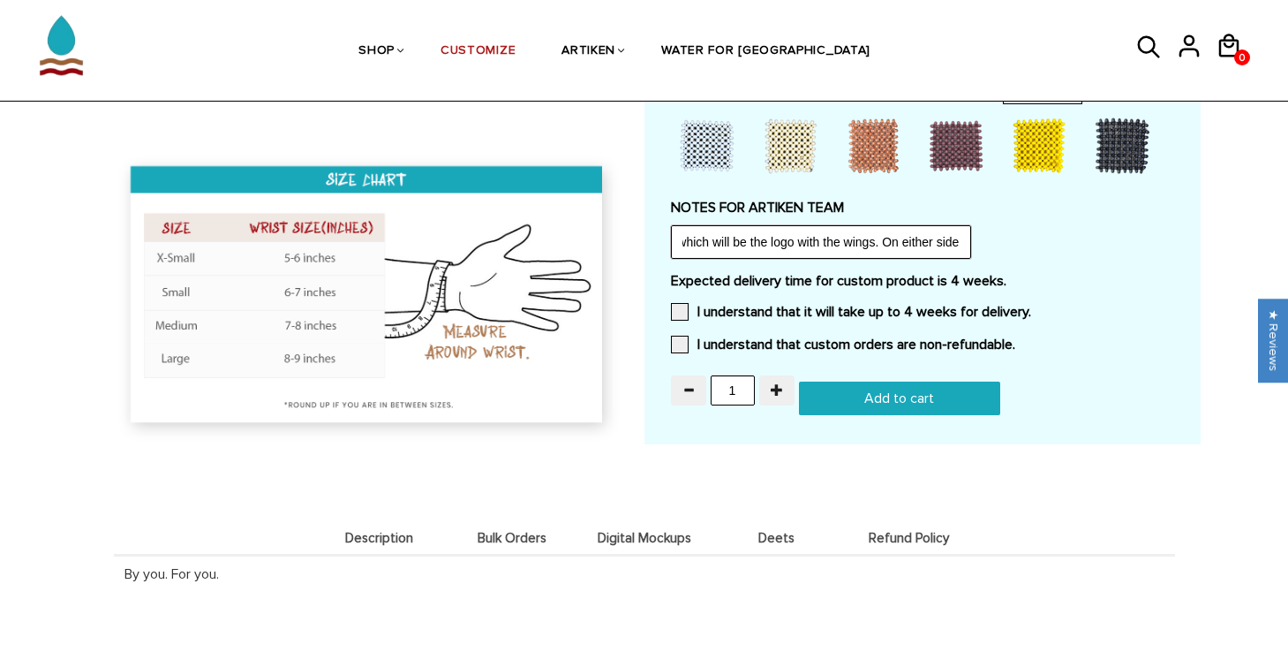
click at [935, 241] on input "Our team colors are maroon and white. Our logo is an "A" with wings, the link t…" at bounding box center [821, 242] width 300 height 34
click at [733, 235] on input "Our team colors are maroon and white. Our logo is an "A" with wings, the link t…" at bounding box center [821, 242] width 300 height 34
drag, startPoint x: 704, startPoint y: 238, endPoint x: 847, endPoint y: 231, distance: 143.2
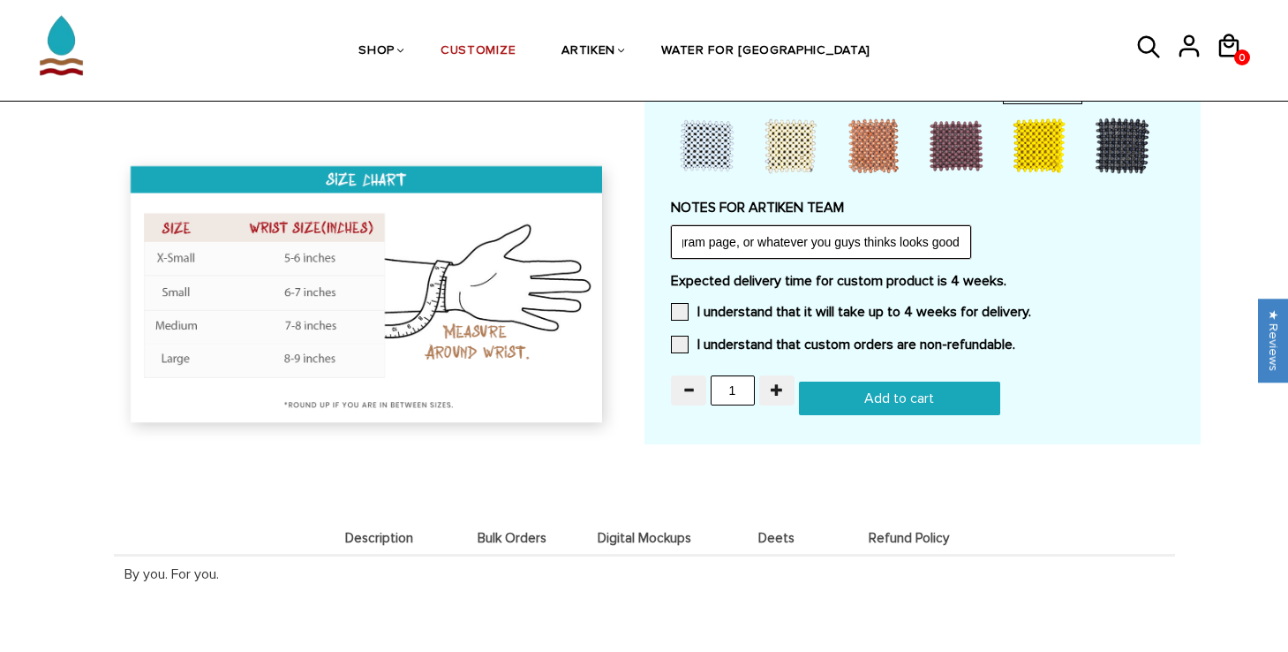
click at [847, 231] on input "Our team colors are maroon and white. Our logo is an "A" with wings, the link t…" at bounding box center [821, 242] width 300 height 34
click at [859, 237] on input "Our team colors are maroon and white. Our logo is an "A" with wings, the link t…" at bounding box center [821, 242] width 300 height 34
click at [897, 235] on input "Our team colors are maroon and white. Our logo is an "A" with wings, the link t…" at bounding box center [821, 242] width 300 height 34
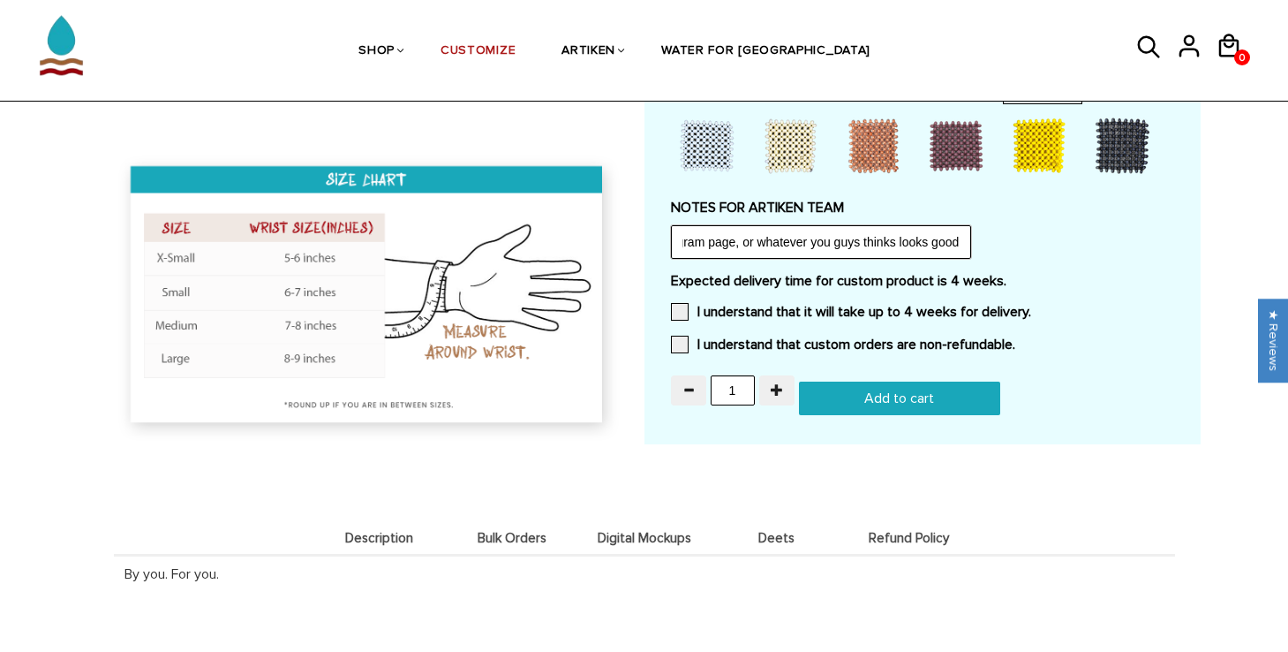
type input "Our team colors are maroon and white. Our logo is an "A" with wings, the link t…"
click at [742, 384] on input "1" at bounding box center [733, 390] width 44 height 30
type input "10"
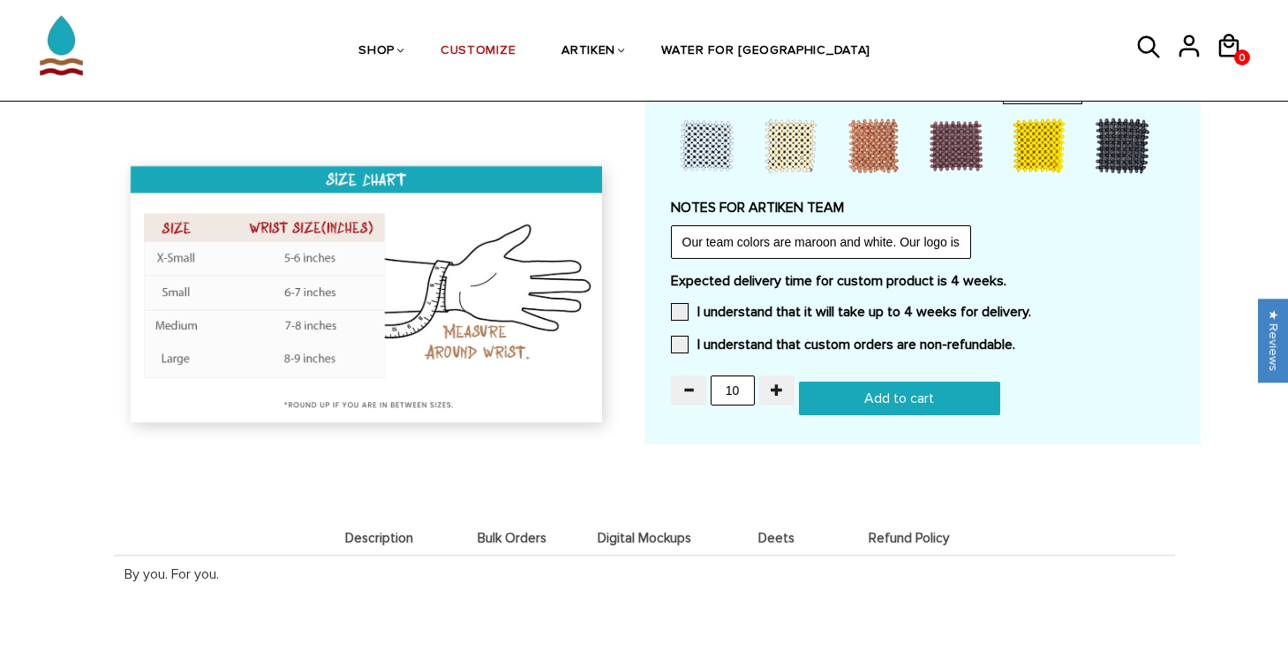
click at [729, 319] on div "Expected delivery time for custom product is 4 weeks. I understand that it will…" at bounding box center [922, 318] width 503 height 92
click at [716, 305] on label "I understand that it will take up to 4 weeks for delivery." at bounding box center [851, 312] width 360 height 18
click at [1031, 306] on input "I understand that it will take up to 4 weeks for delivery." at bounding box center [1031, 306] width 0 height 0
click at [707, 343] on label "I understand that custom orders are non-refundable." at bounding box center [843, 344] width 344 height 18
click at [1015, 339] on input "I understand that custom orders are non-refundable." at bounding box center [1015, 339] width 0 height 0
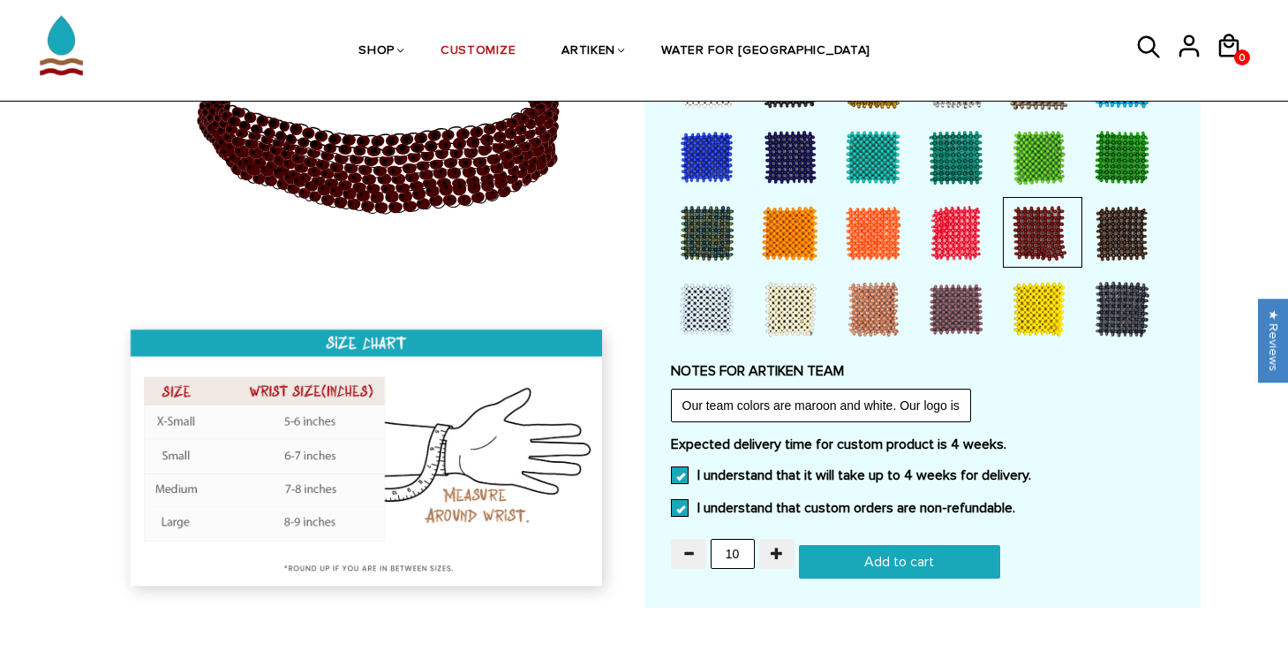
scroll to position [1383, 0]
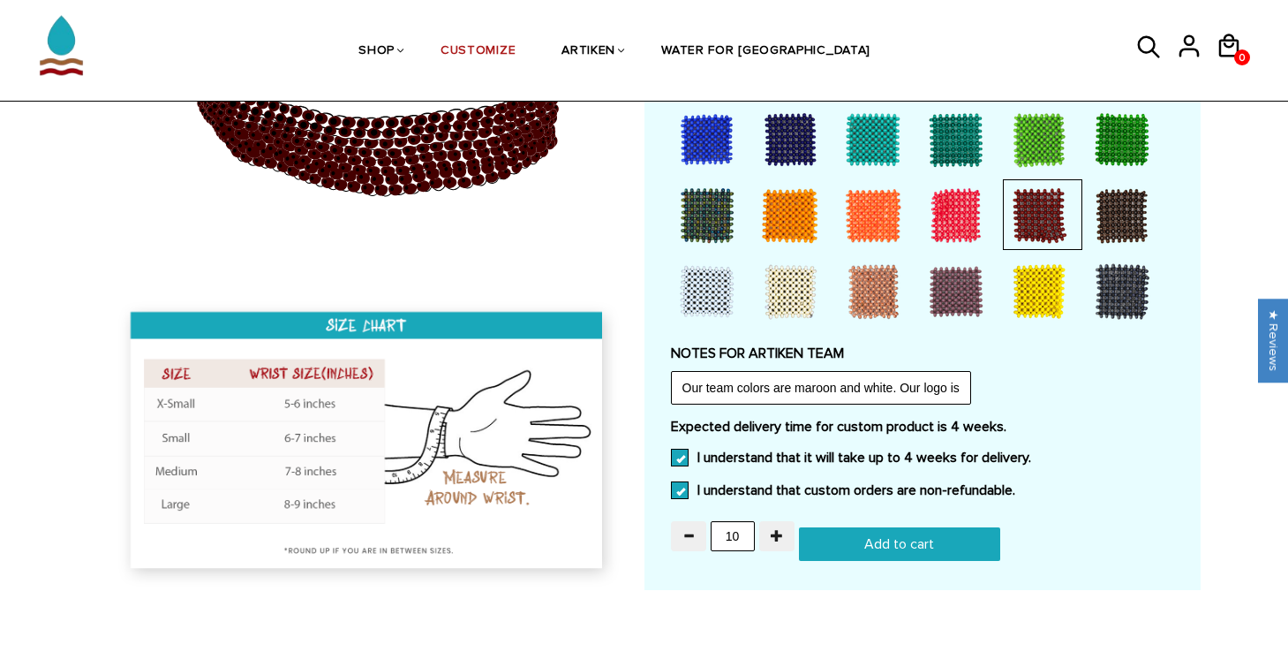
click at [829, 533] on input "Add to cart" at bounding box center [899, 544] width 201 height 34
type input "Add to cart"
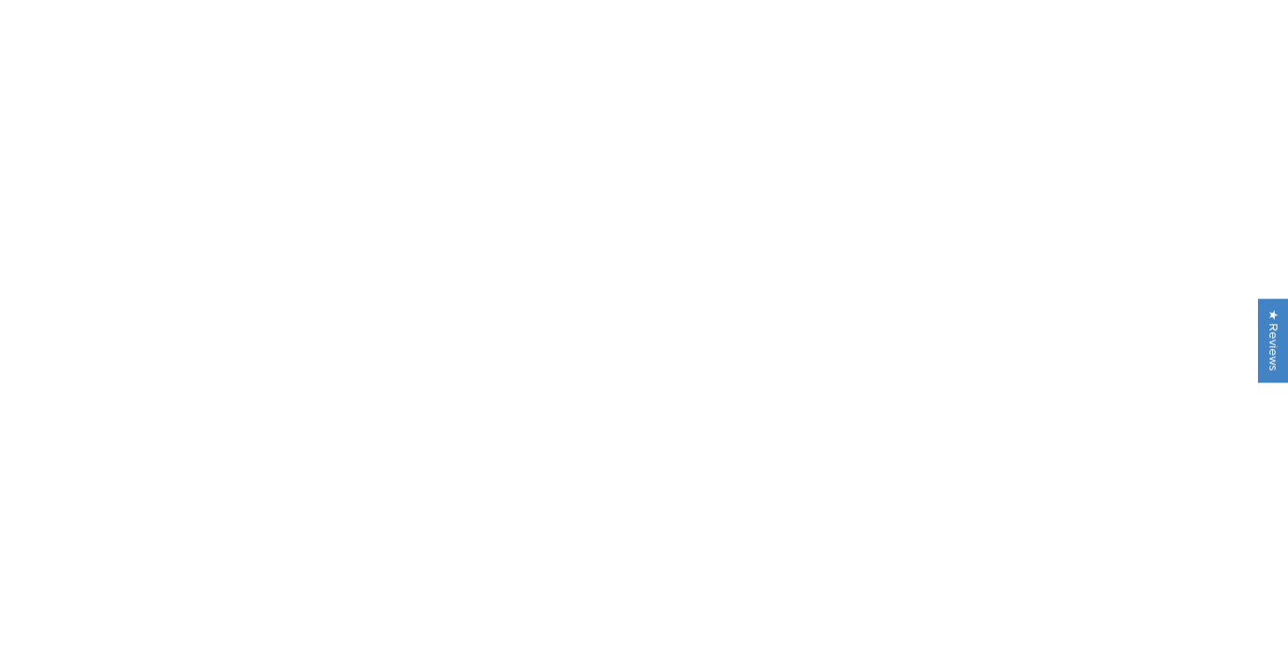
scroll to position [1383, 0]
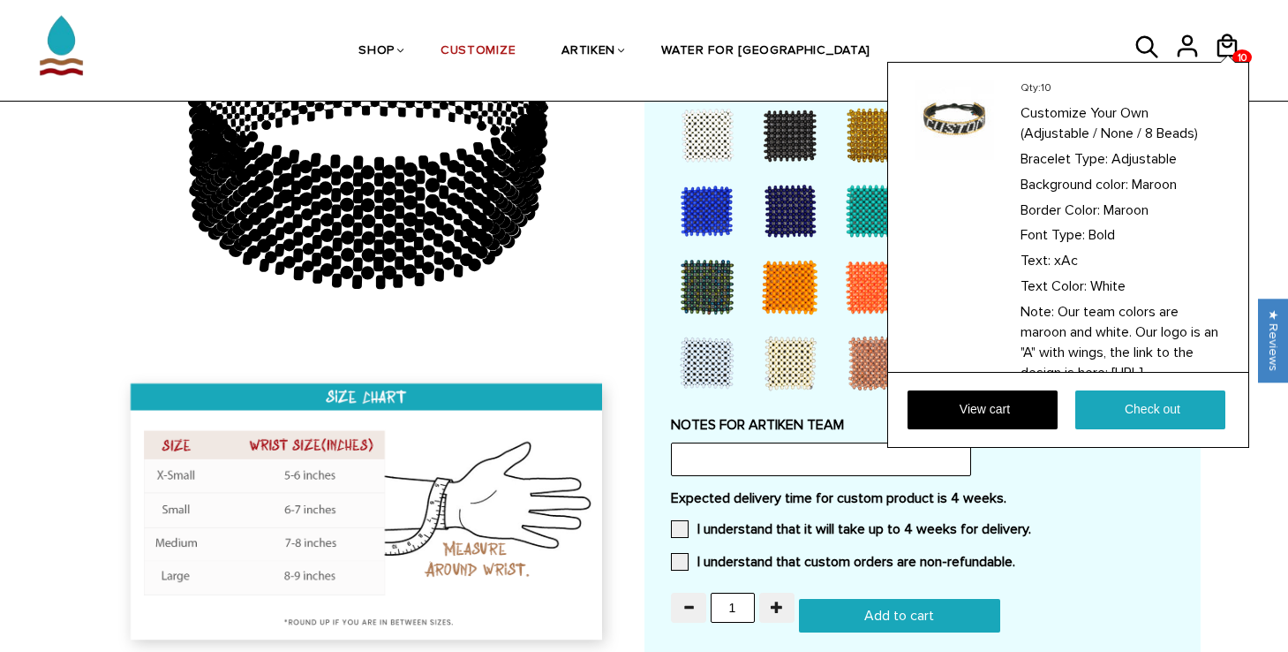
click at [1233, 62] on div "Qty: 10 Customize Your Own (Adjustable / None / 8 Beads) Bracelet Type: Adjusta…" at bounding box center [1068, 255] width 362 height 386
click at [1224, 62] on div "Qty: 10 Customize Your Own (Adjustable / None / 8 Beads) Bracelet Type: Adjusta…" at bounding box center [1068, 255] width 362 height 386
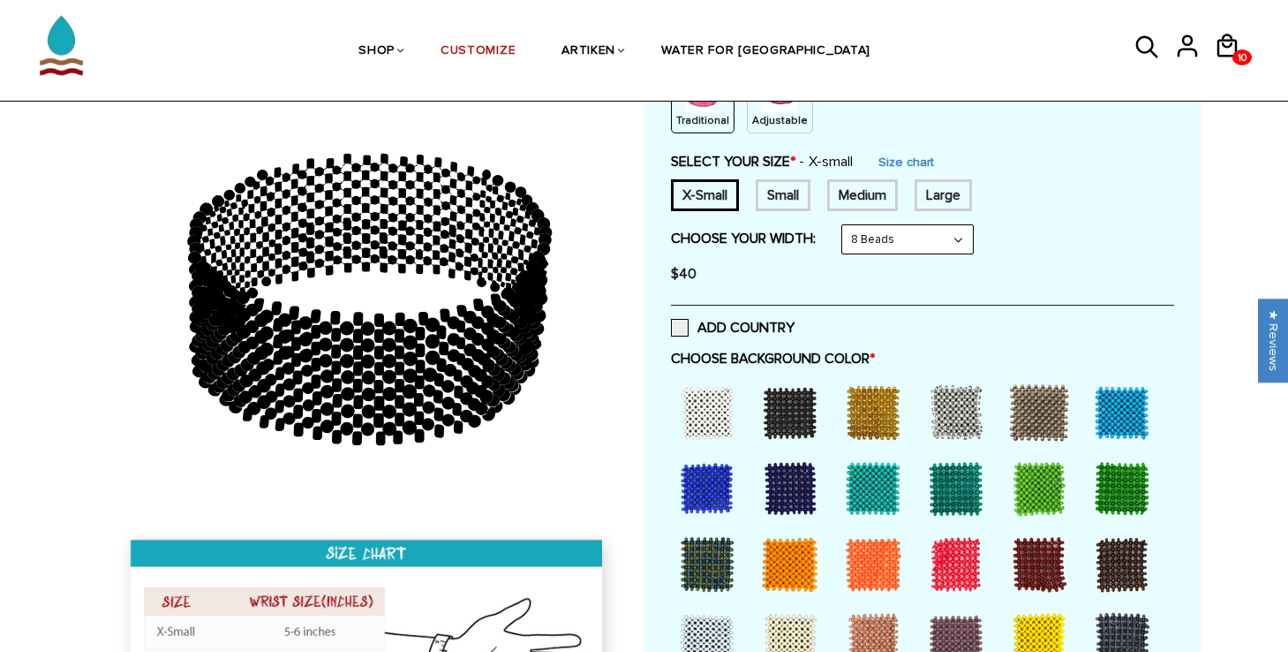
scroll to position [0, 0]
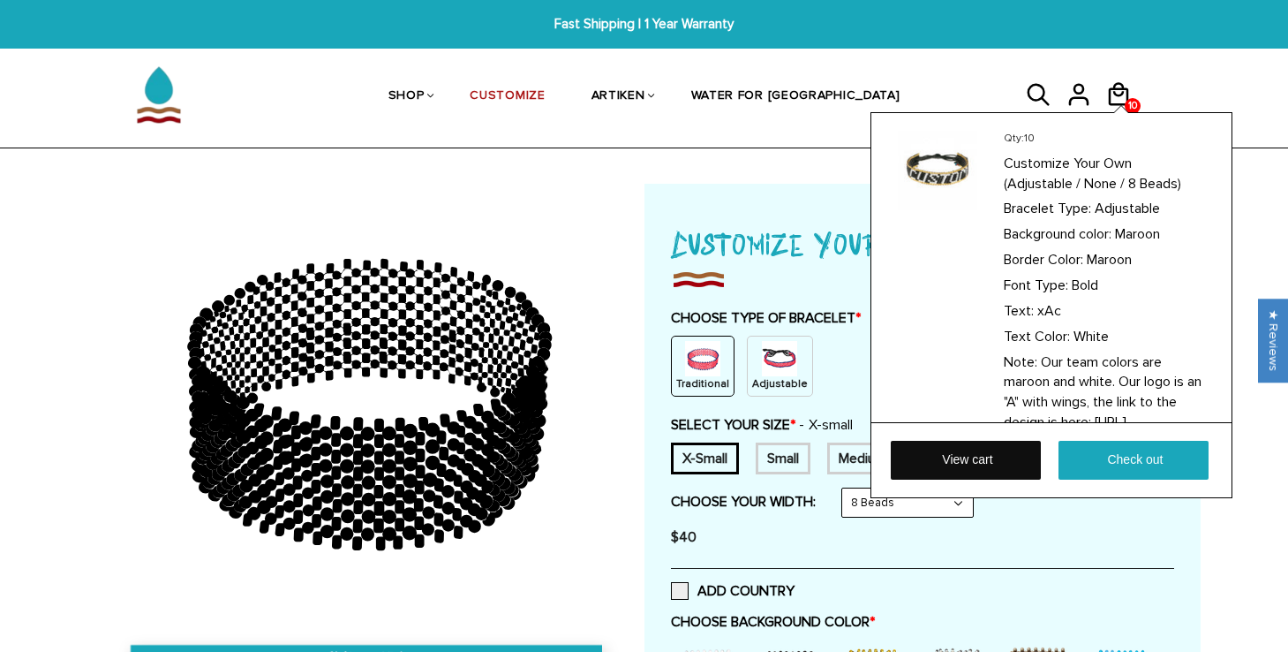
click at [953, 454] on link "View cart" at bounding box center [966, 460] width 150 height 39
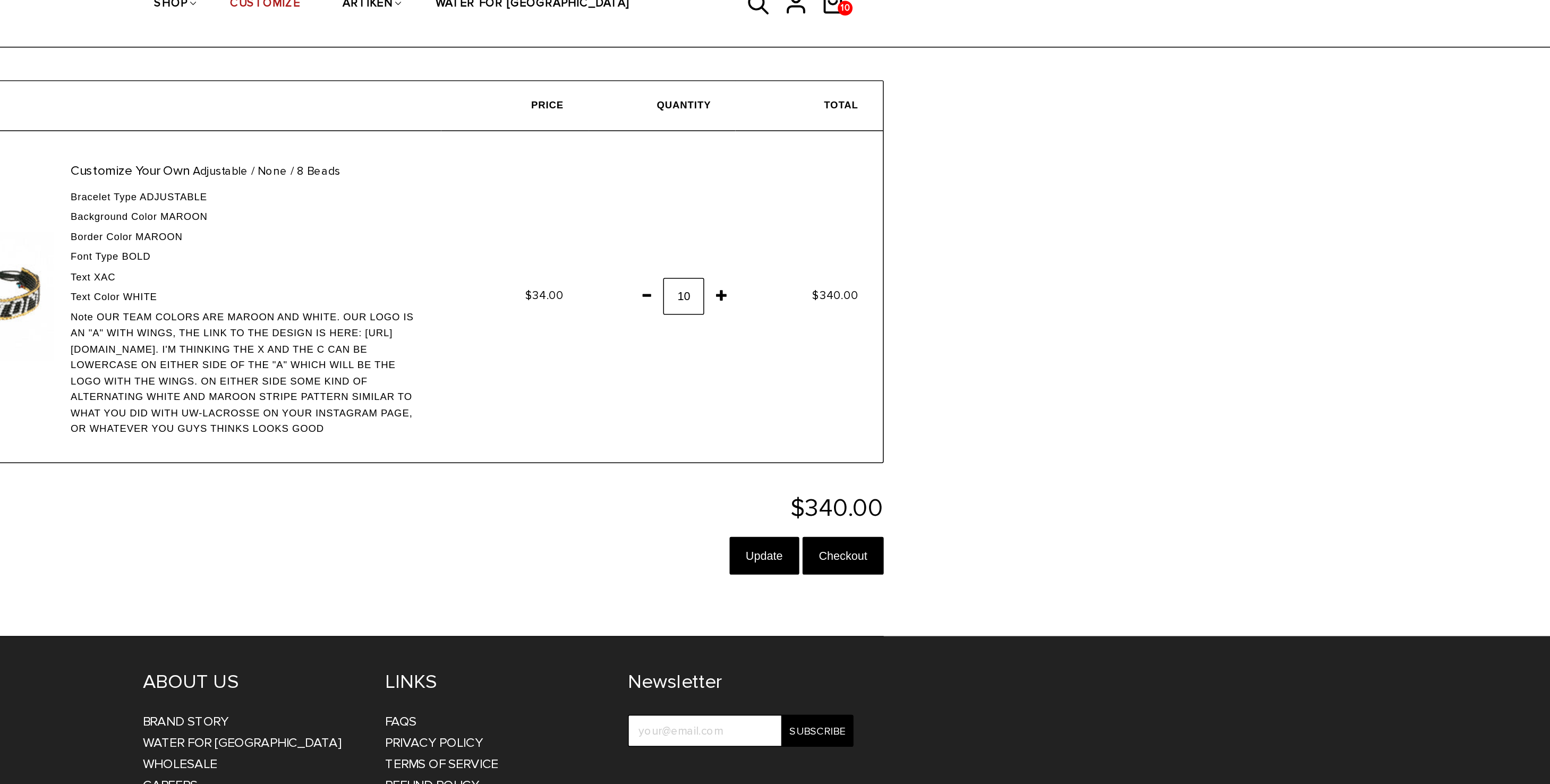
click at [774, 269] on span "Our team colors are maroon and white. Our logo is an "A" with wings, the link t…" at bounding box center [678, 297] width 222 height 80
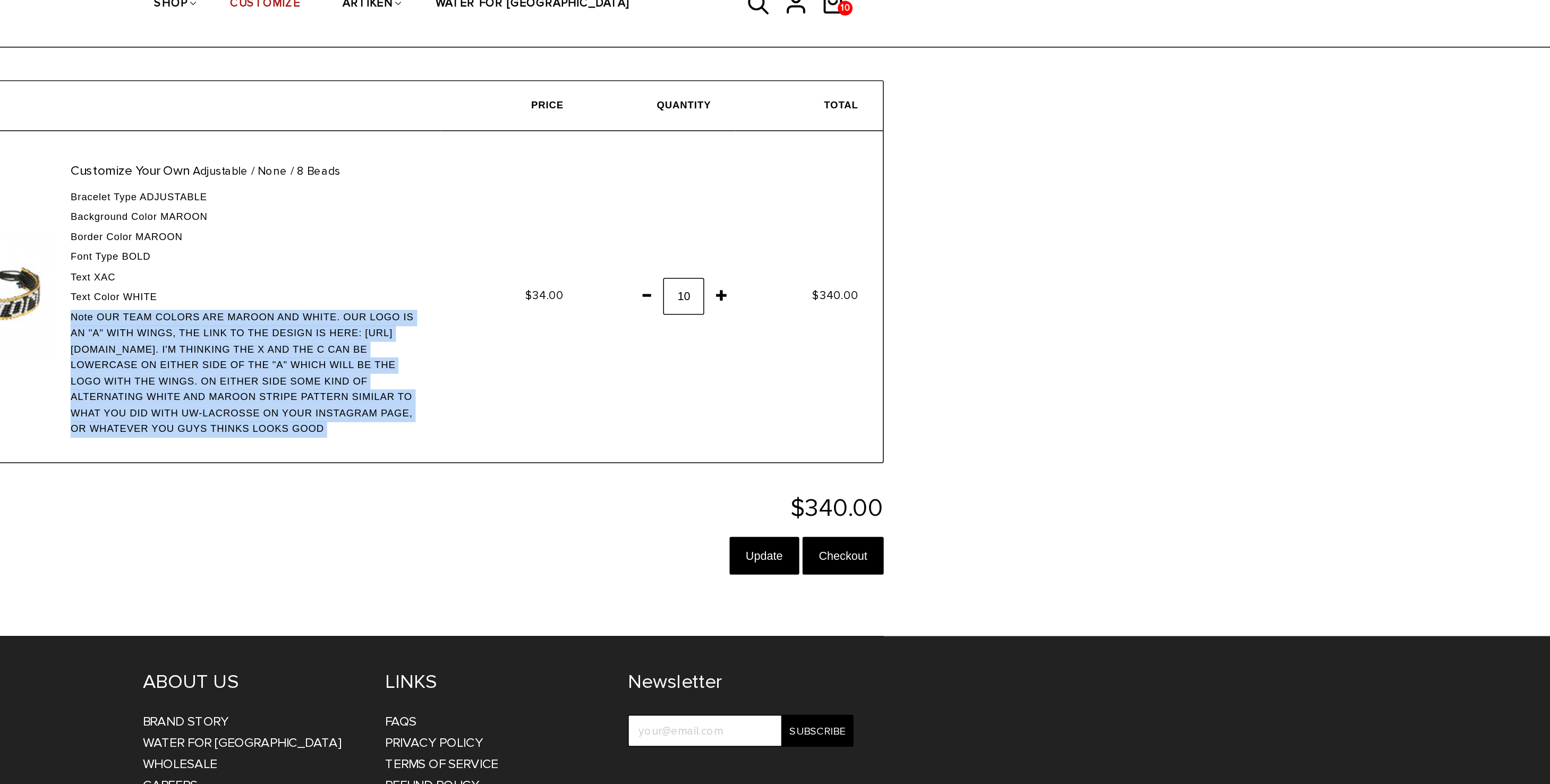
click at [774, 269] on span "Our team colors are maroon and white. Our logo is an "A" with wings, the link t…" at bounding box center [678, 297] width 222 height 80
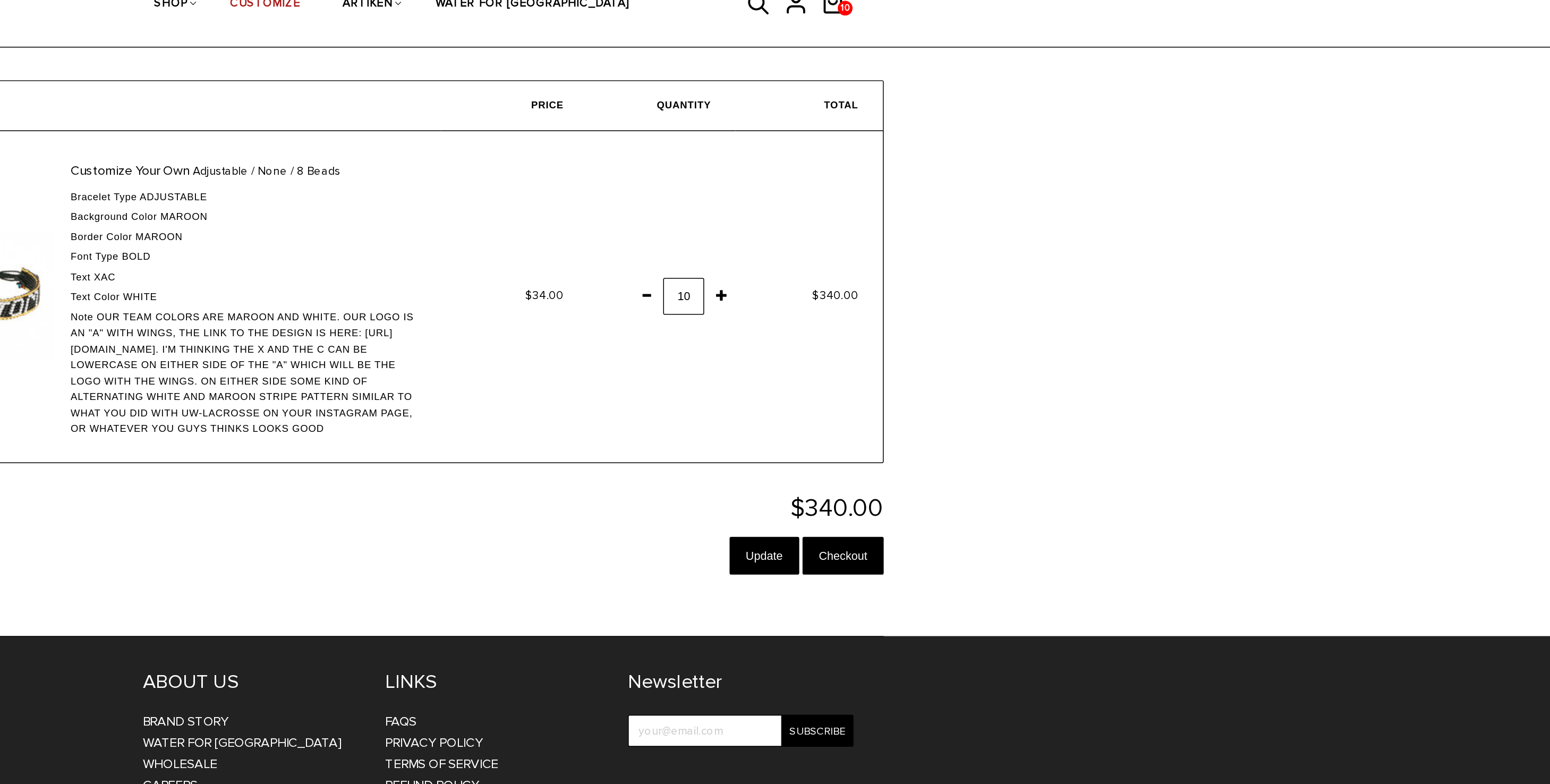
click at [774, 272] on span "Our team colors are maroon and white. Our logo is an "A" with wings, the link t…" at bounding box center [678, 297] width 222 height 80
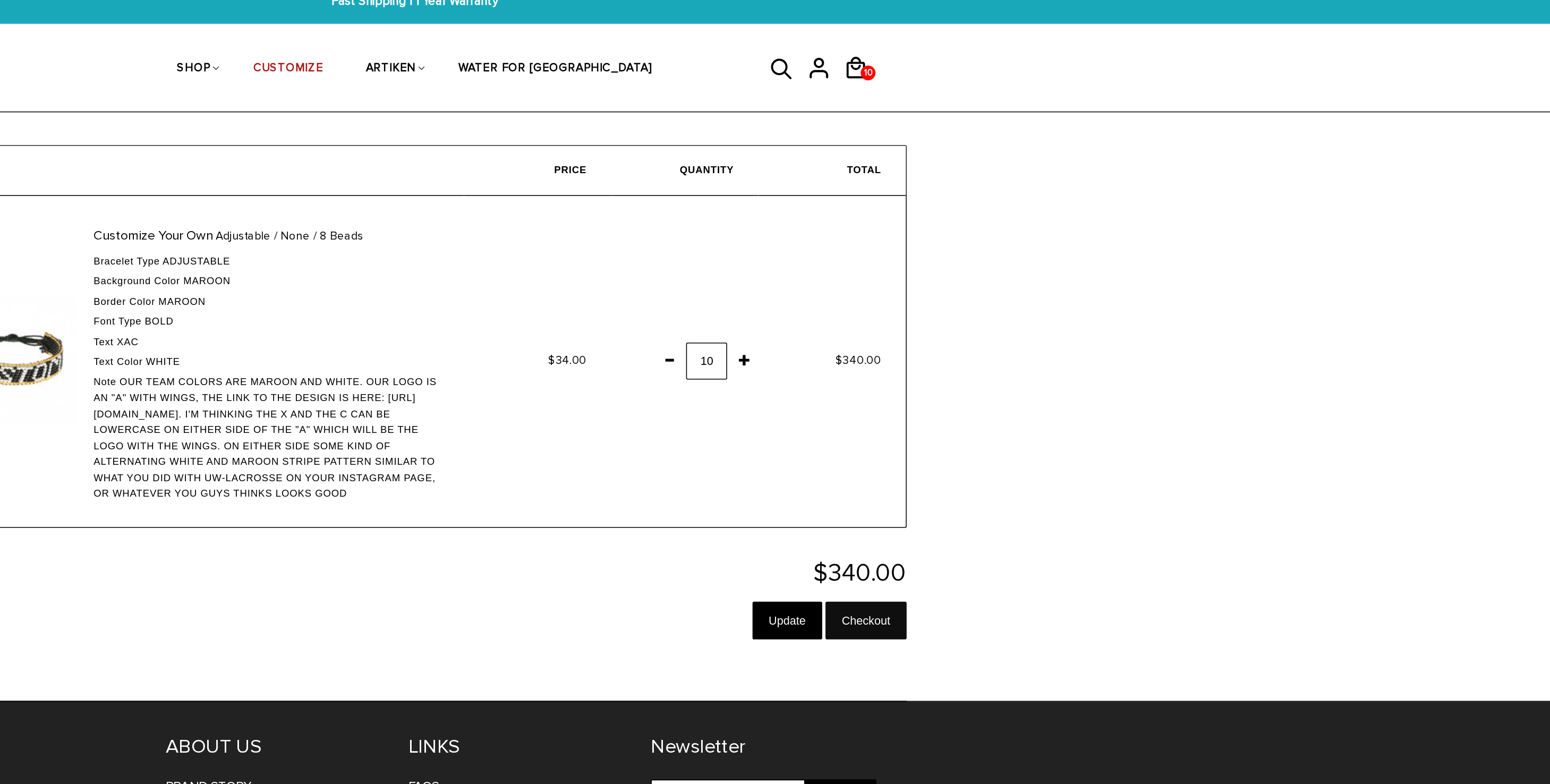
click at [774, 392] on input "Checkout" at bounding box center [1067, 416] width 52 height 25
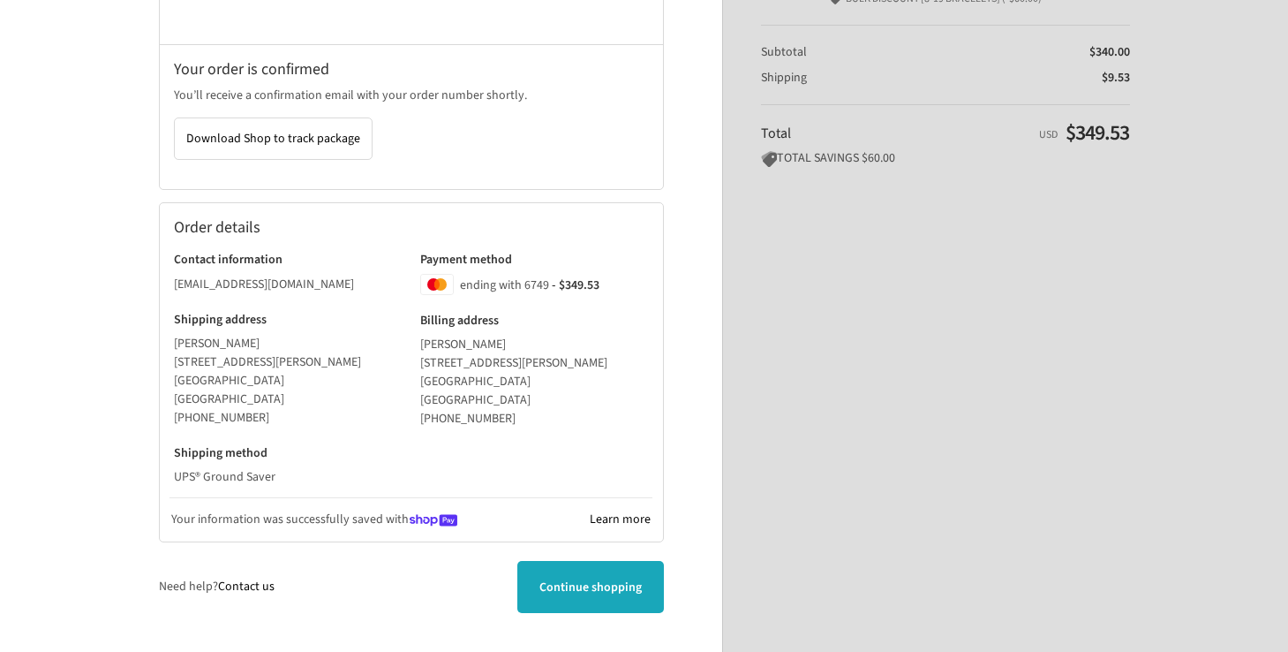
scroll to position [398, 0]
